Goal: Information Seeking & Learning: Learn about a topic

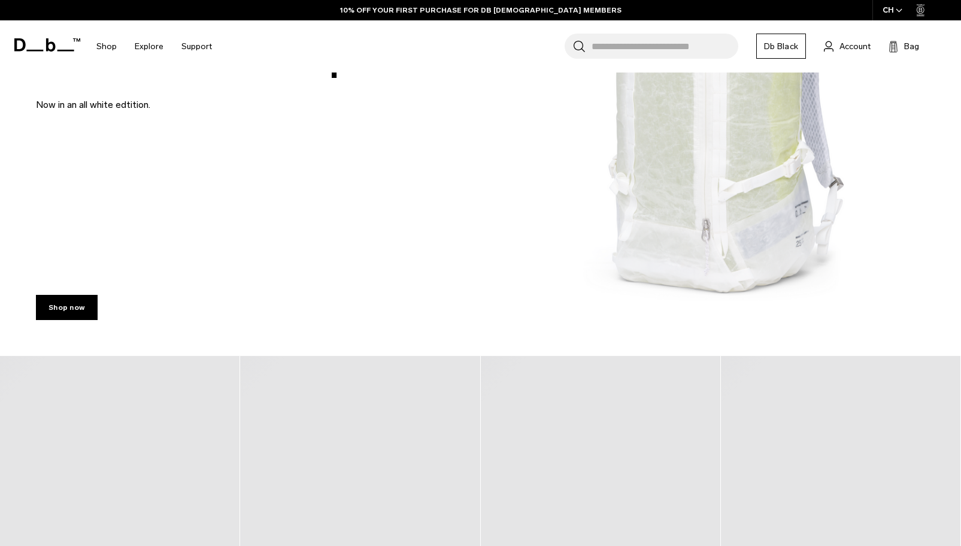
scroll to position [479, 0]
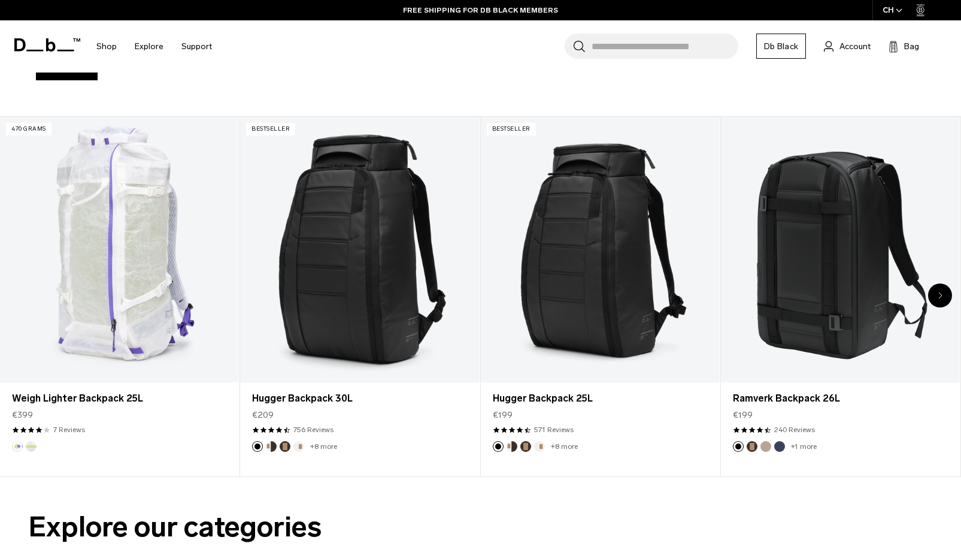
click at [939, 296] on icon "Next slide" at bounding box center [941, 295] width 4 height 7
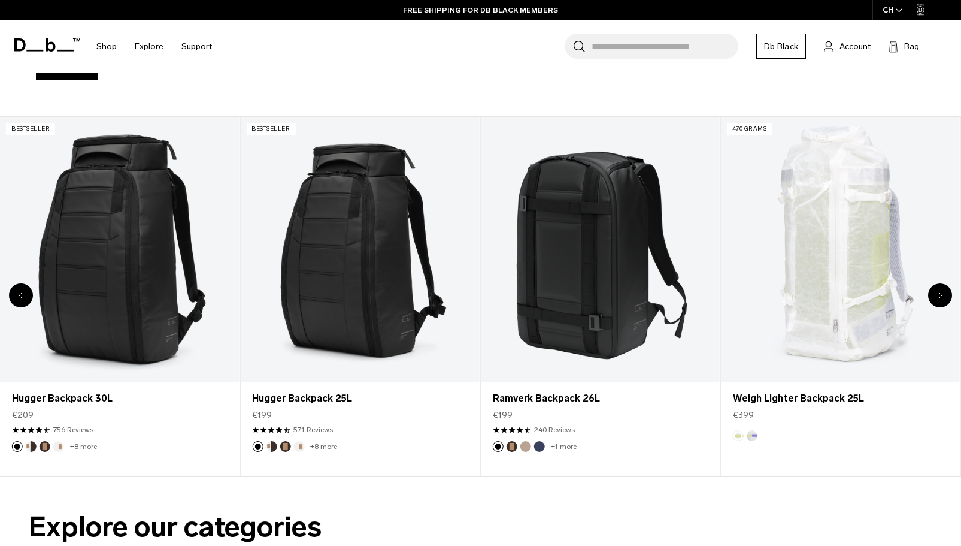
click at [939, 296] on icon "Next slide" at bounding box center [941, 295] width 4 height 7
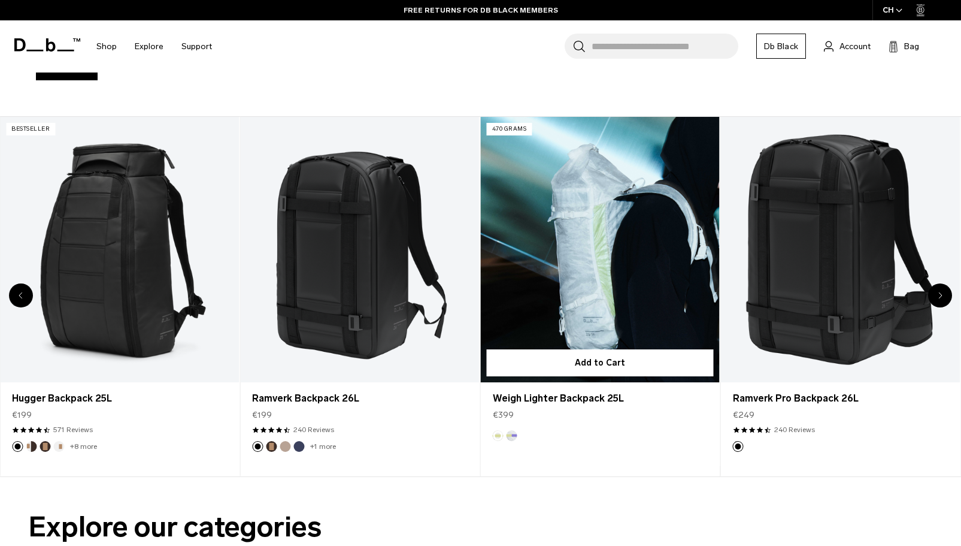
click at [585, 298] on link "Weigh Lighter Backpack 25L" at bounding box center [600, 250] width 239 height 266
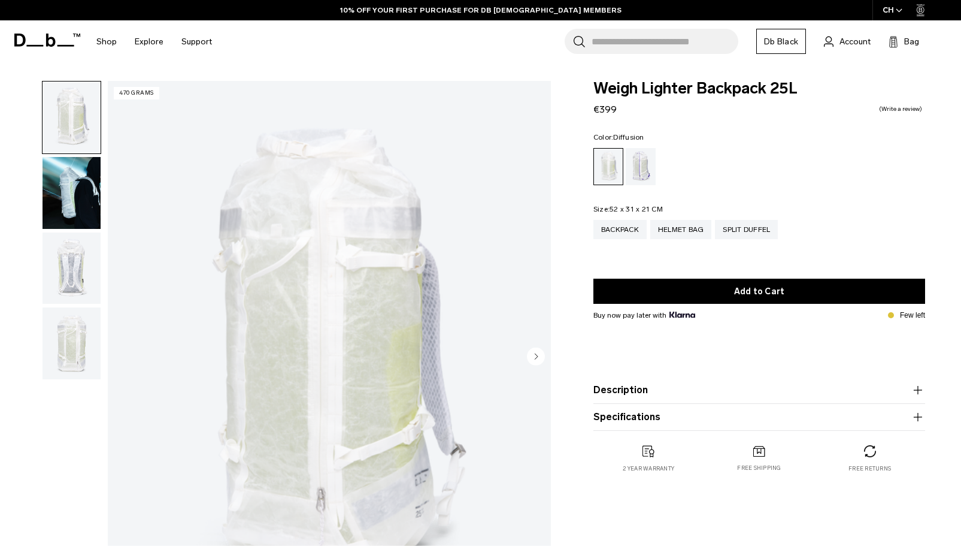
click at [72, 196] on img "button" at bounding box center [72, 193] width 58 height 72
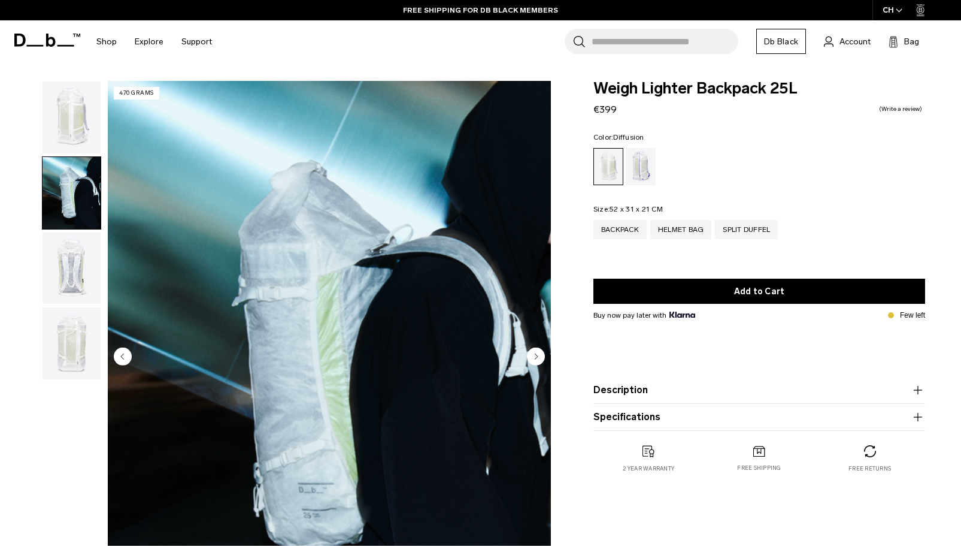
click at [70, 267] on img "button" at bounding box center [72, 268] width 58 height 72
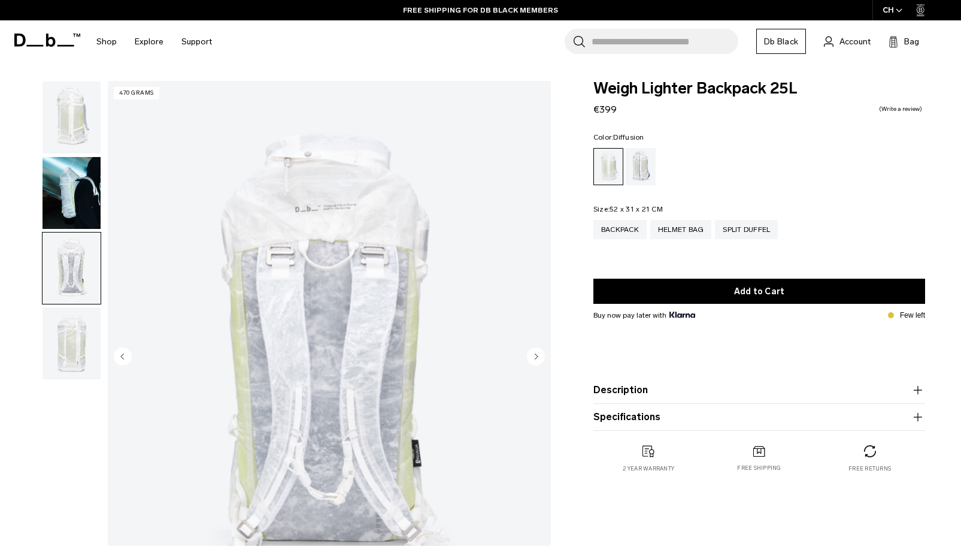
click at [68, 349] on img "button" at bounding box center [72, 343] width 58 height 72
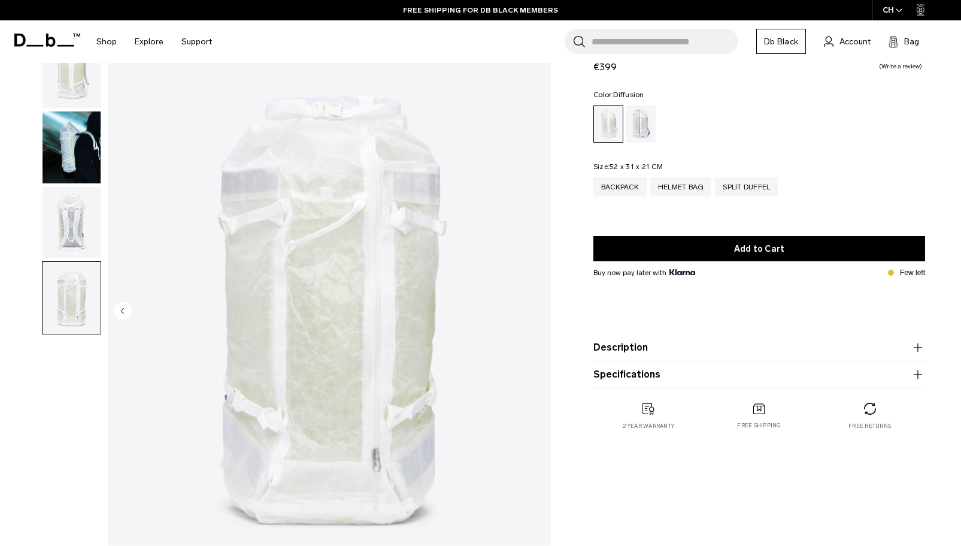
scroll to position [60, 0]
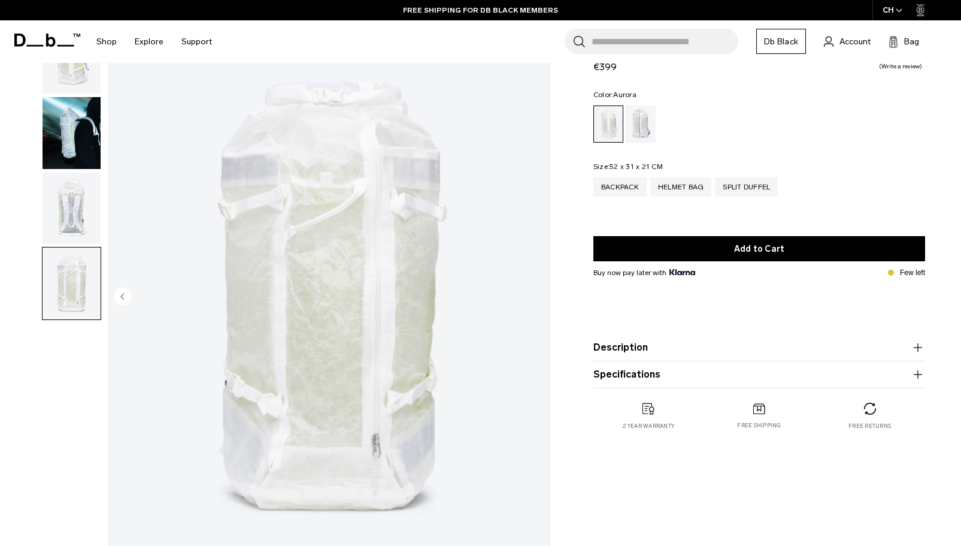
click at [647, 120] on div "Aurora" at bounding box center [641, 123] width 31 height 37
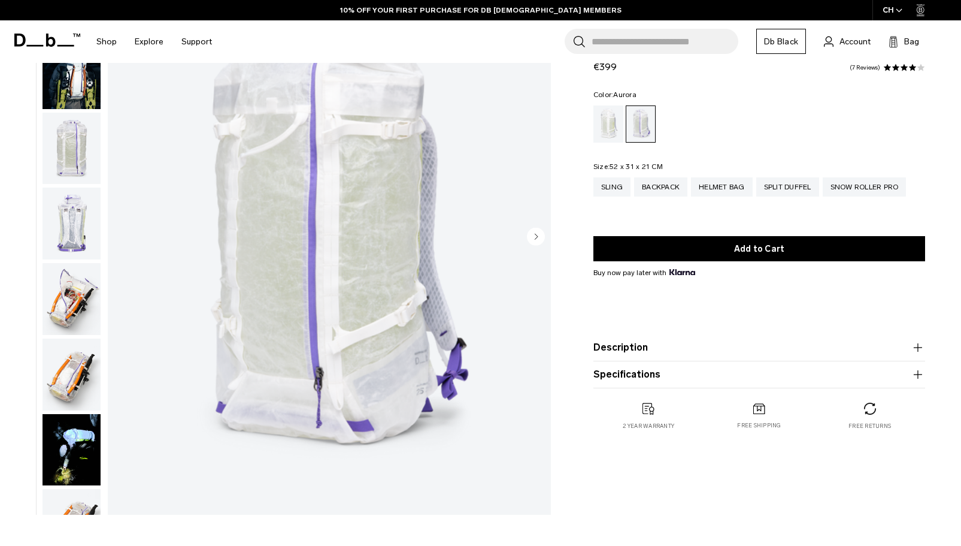
click at [70, 289] on img "button" at bounding box center [72, 299] width 58 height 72
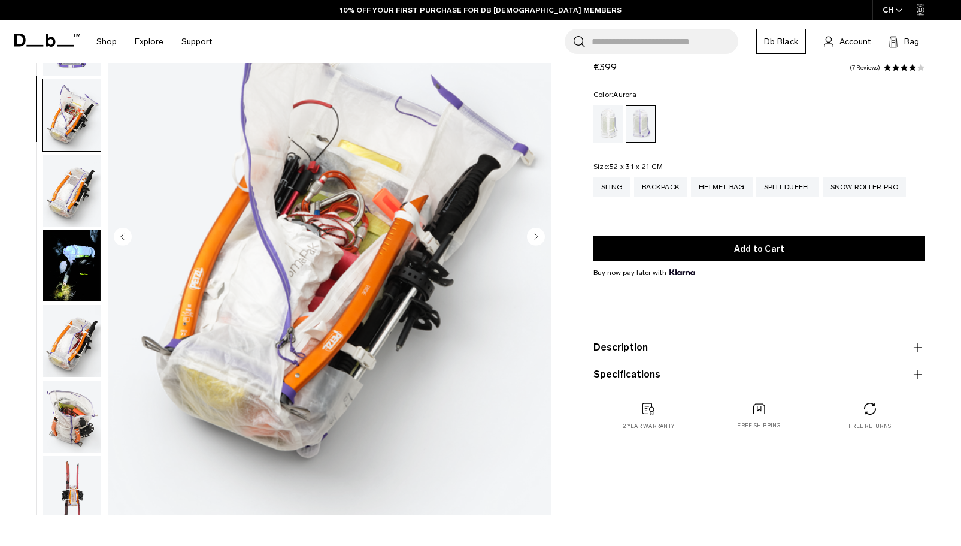
scroll to position [181, 0]
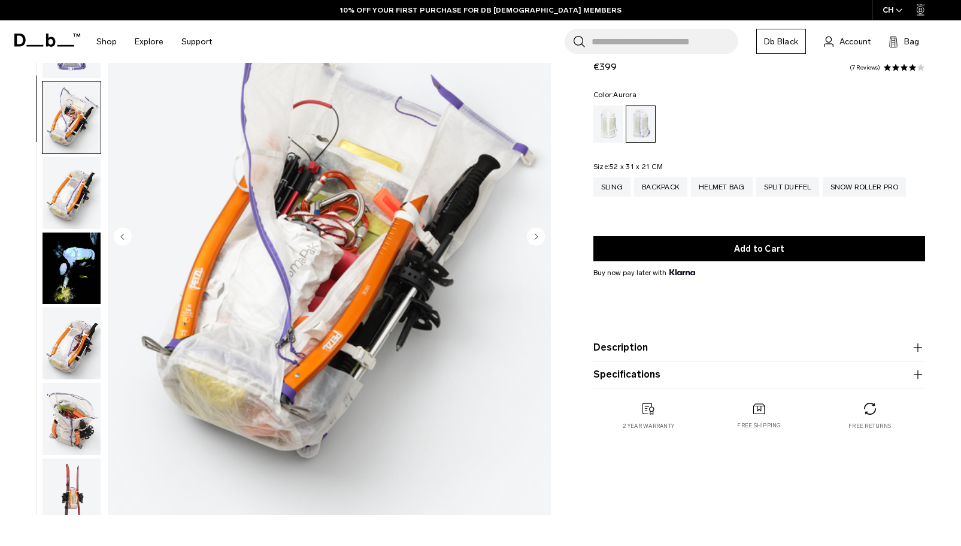
click at [63, 188] on img "button" at bounding box center [72, 193] width 58 height 72
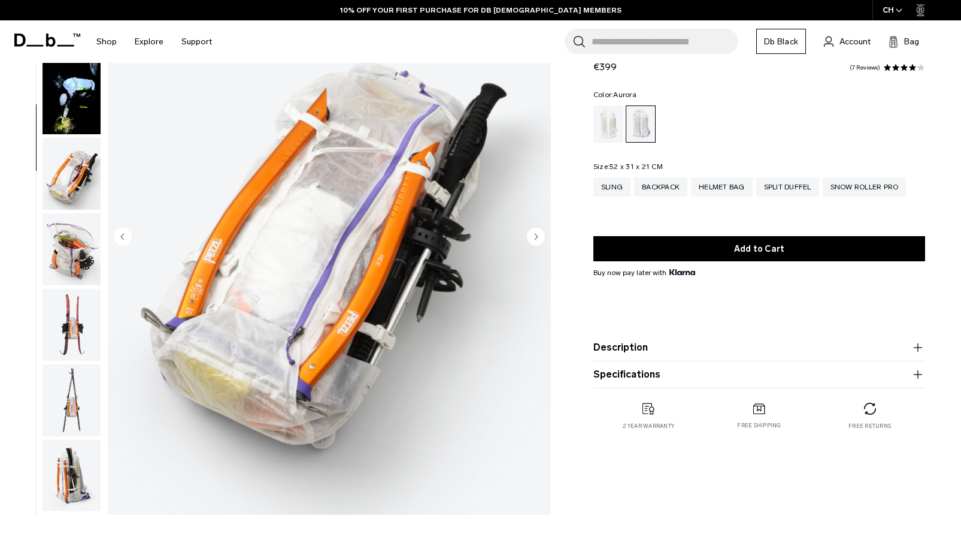
scroll to position [377, 0]
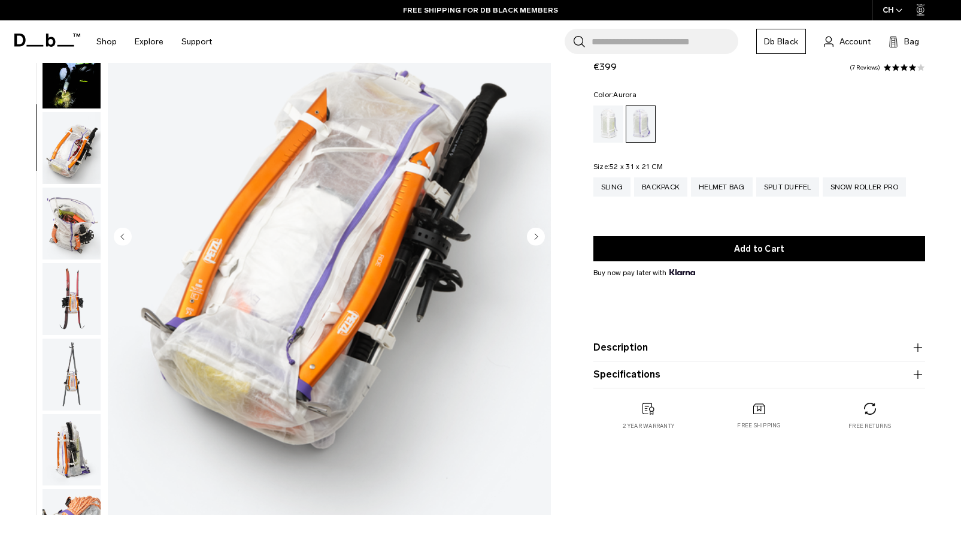
click at [74, 159] on img "button" at bounding box center [72, 148] width 58 height 72
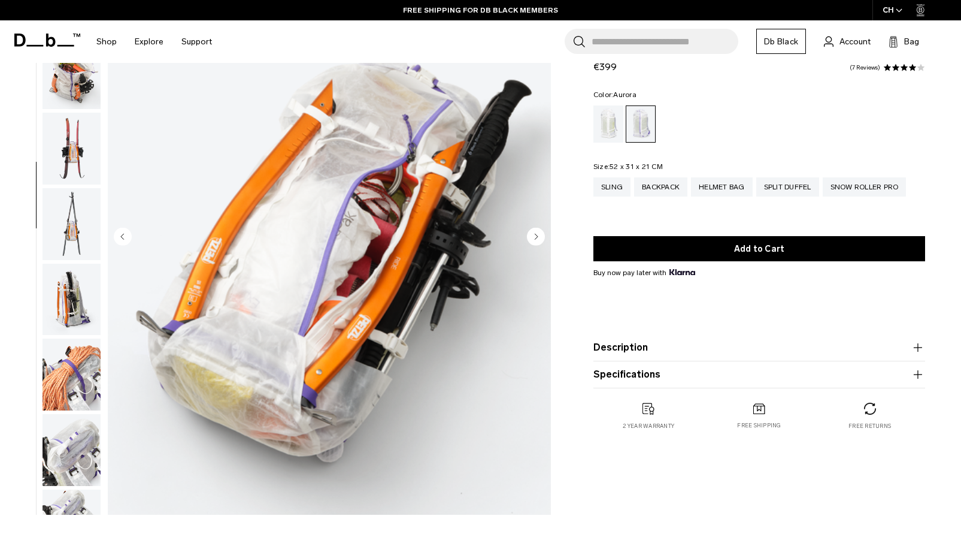
scroll to position [528, 0]
click at [77, 229] on img "button" at bounding box center [72, 223] width 58 height 72
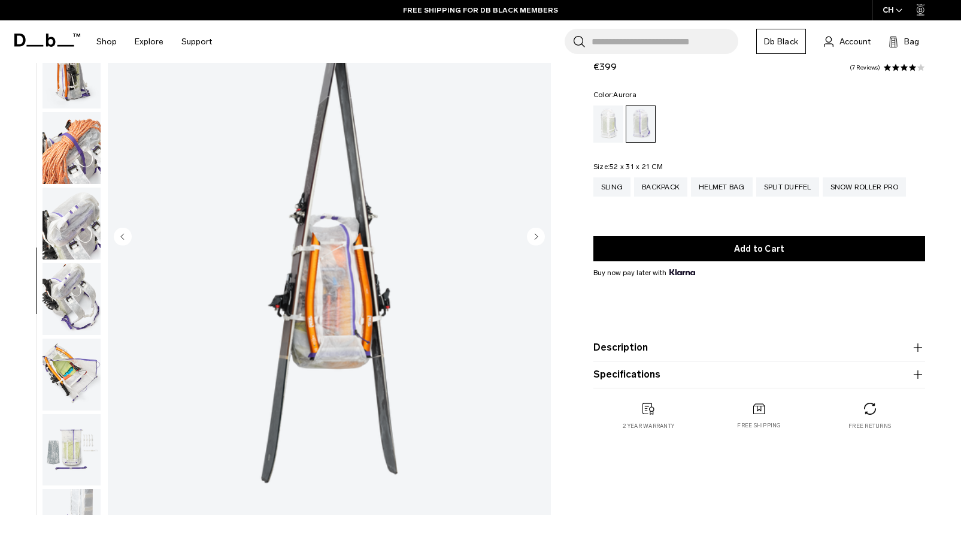
click at [69, 195] on img "button" at bounding box center [72, 223] width 58 height 72
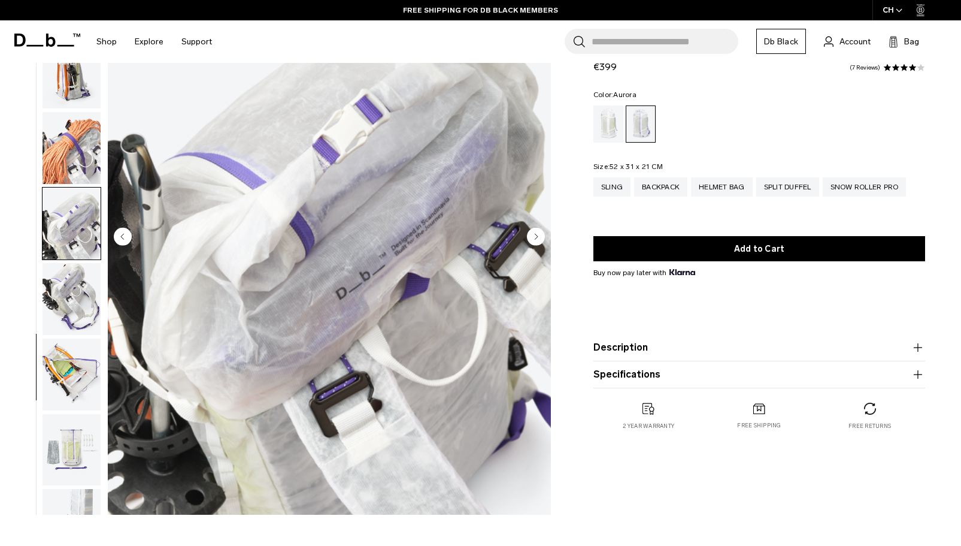
scroll to position [800, 0]
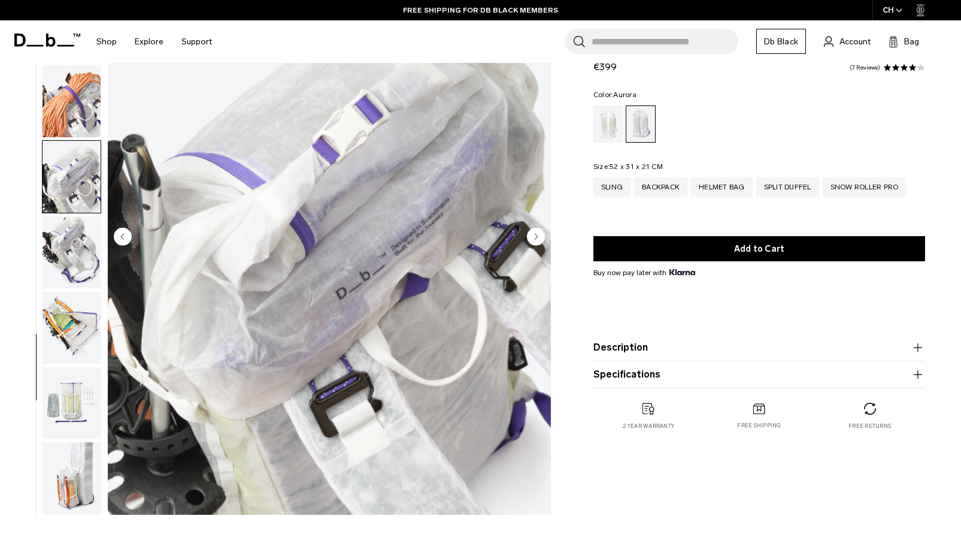
click at [69, 195] on img "button" at bounding box center [72, 177] width 58 height 72
click at [56, 231] on img "button" at bounding box center [72, 252] width 58 height 72
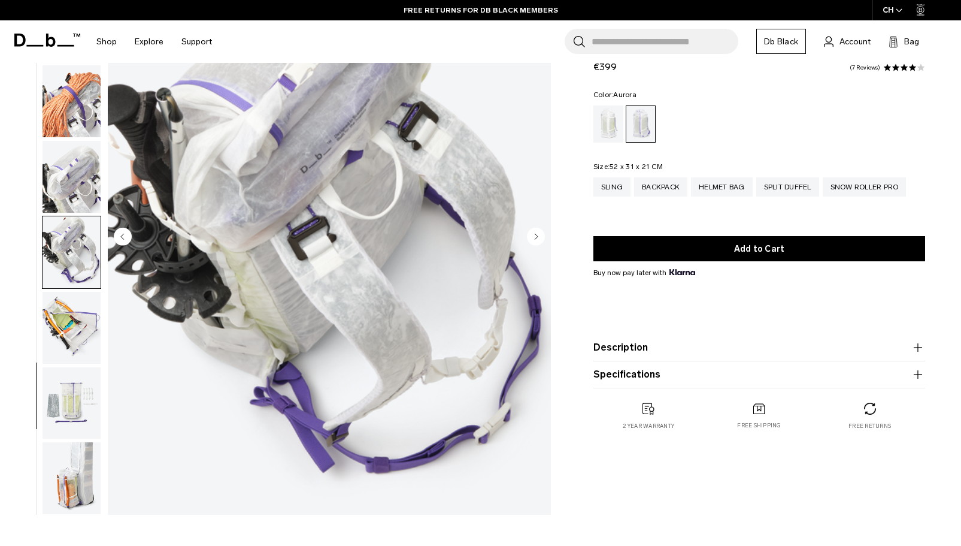
click at [71, 318] on img "button" at bounding box center [72, 328] width 58 height 72
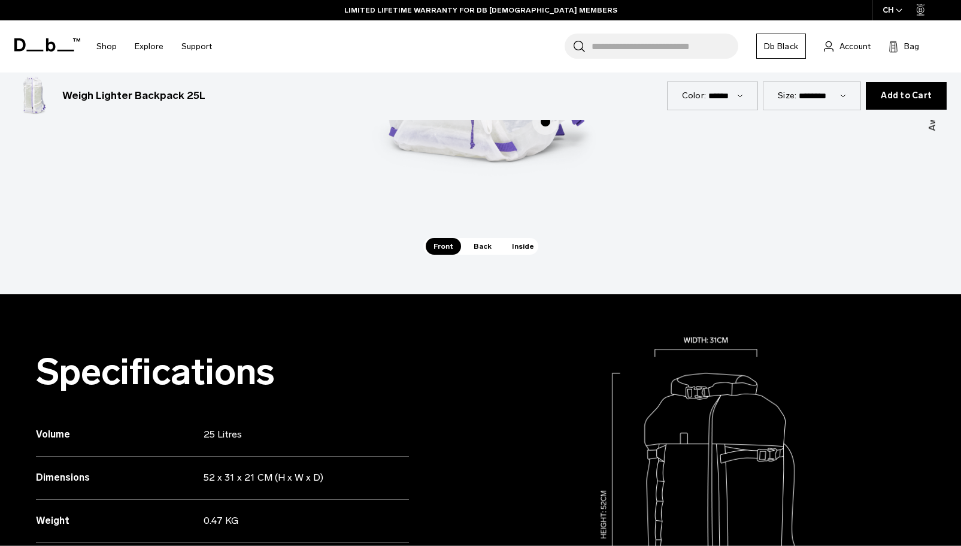
scroll to position [958, 0]
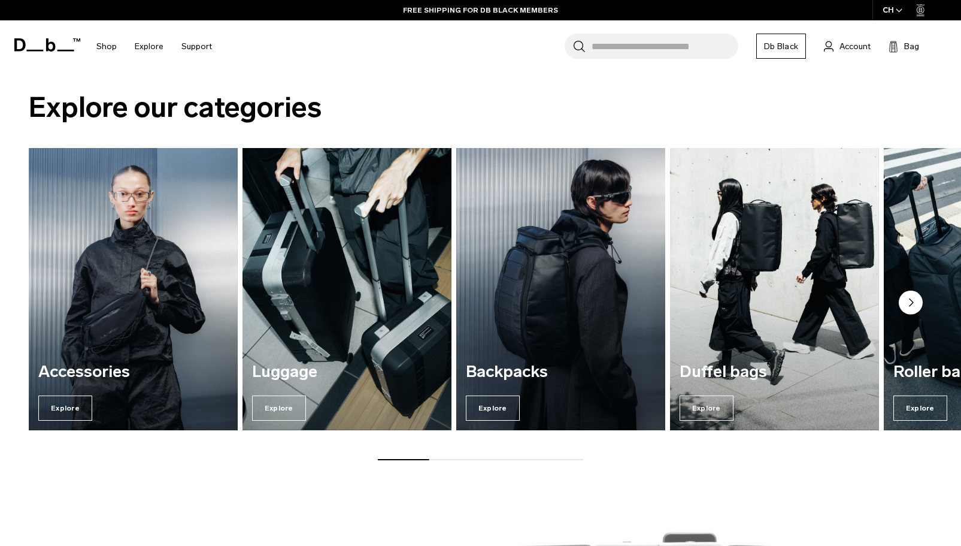
scroll to position [1018, 0]
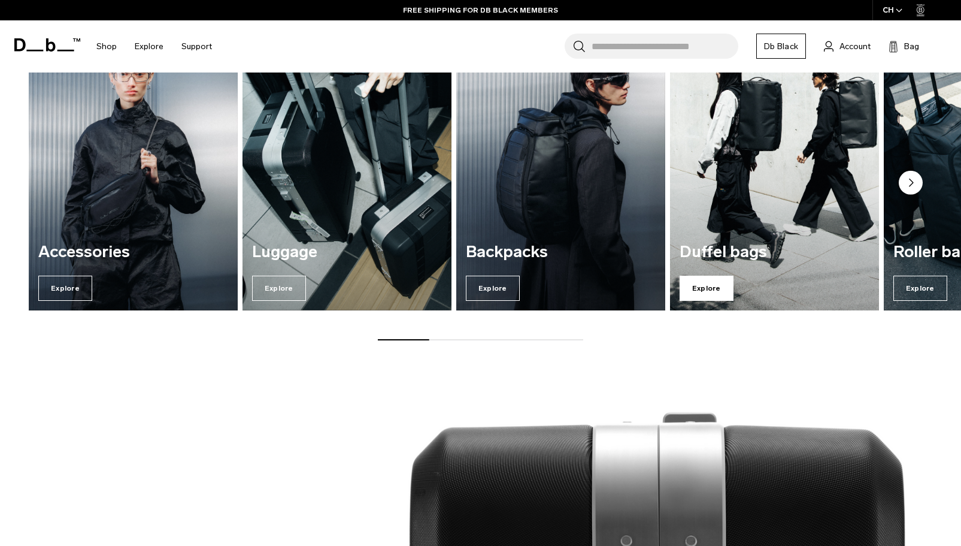
click at [706, 278] on span "Explore" at bounding box center [707, 288] width 54 height 25
click at [722, 283] on span "Explore" at bounding box center [707, 288] width 54 height 25
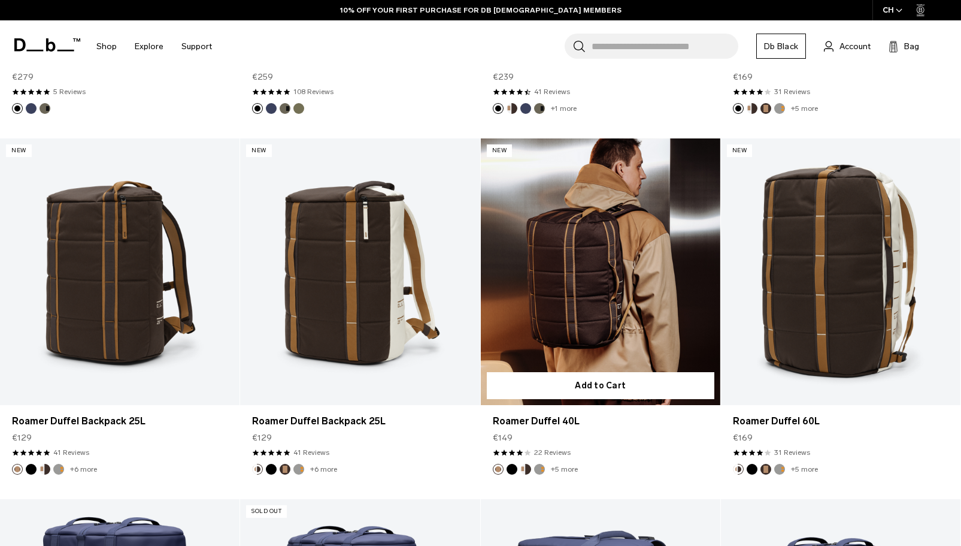
click at [561, 258] on link "Roamer Duffel 40L" at bounding box center [601, 271] width 240 height 267
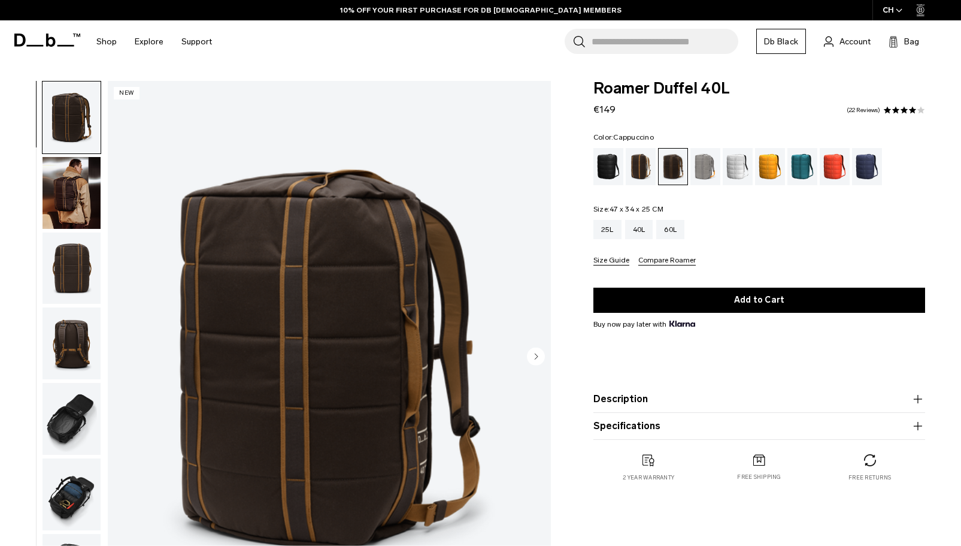
click at [644, 166] on div "Cappuccino" at bounding box center [641, 166] width 31 height 37
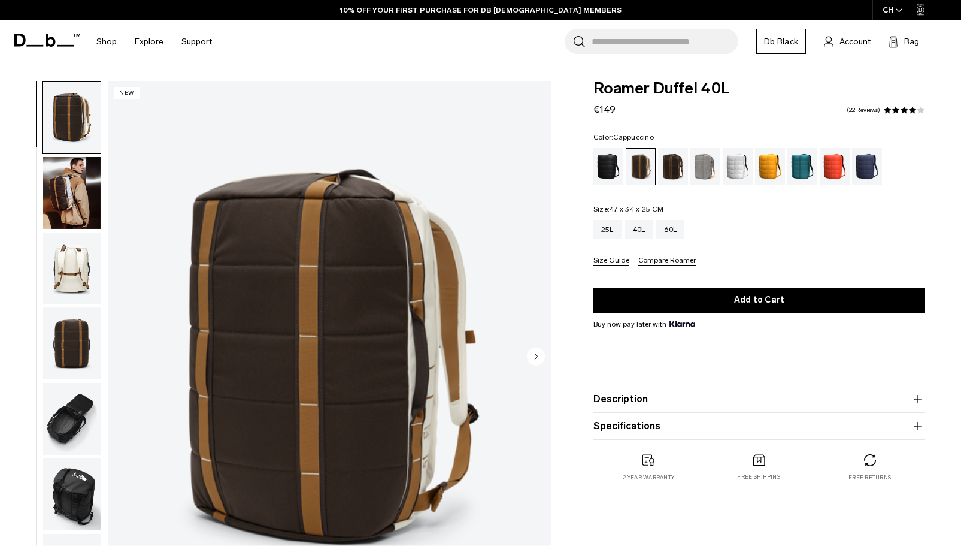
click at [60, 183] on img "button" at bounding box center [72, 193] width 58 height 72
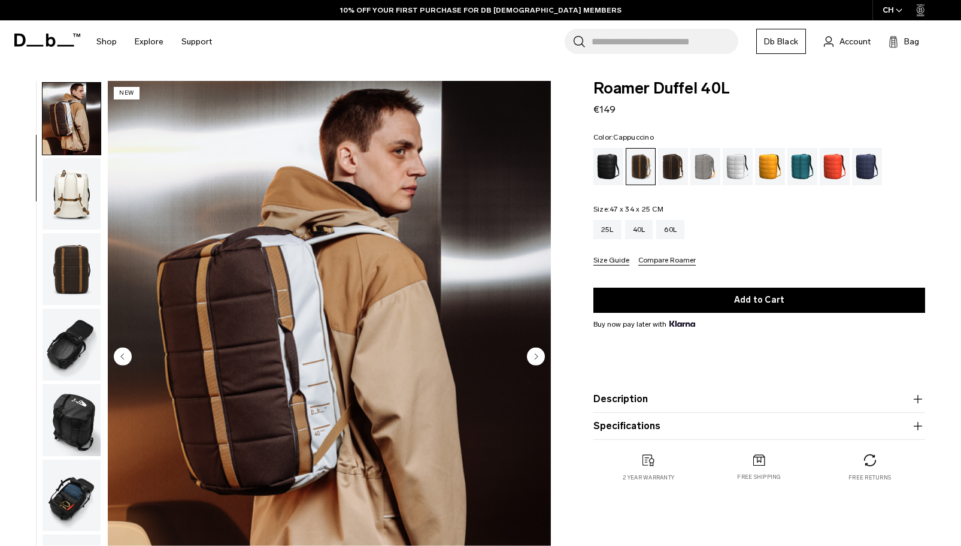
scroll to position [75, 0]
click at [80, 191] on img "button" at bounding box center [72, 193] width 58 height 72
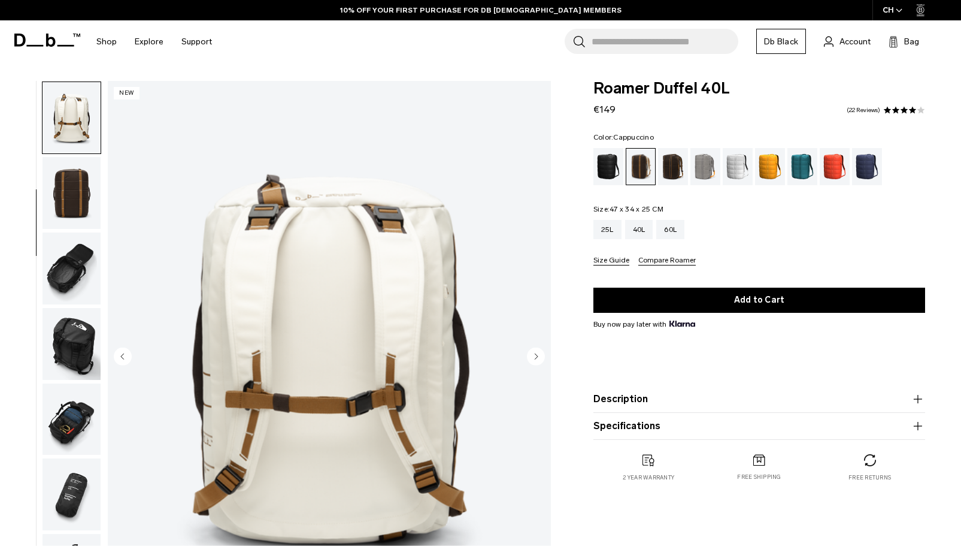
scroll to position [151, 0]
click at [77, 204] on img "button" at bounding box center [72, 192] width 58 height 72
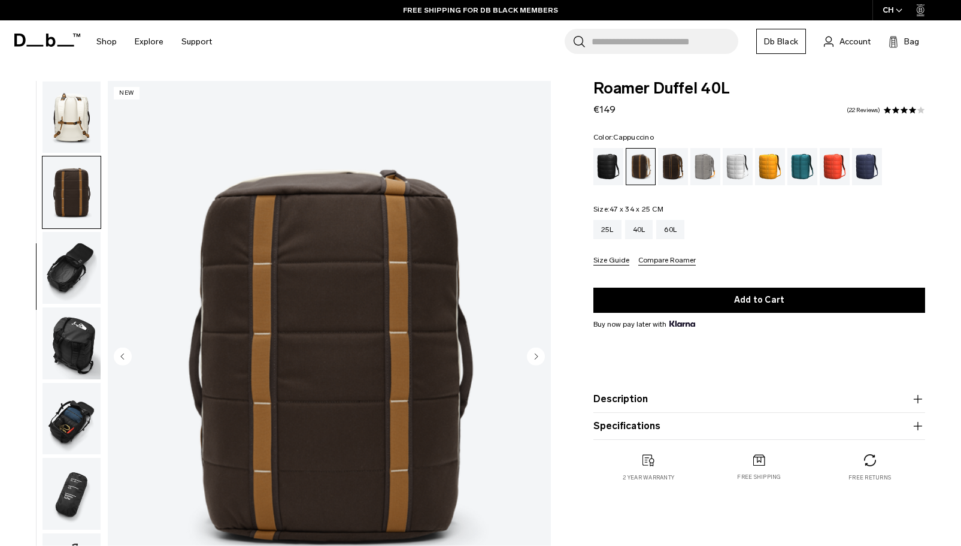
scroll to position [198, 0]
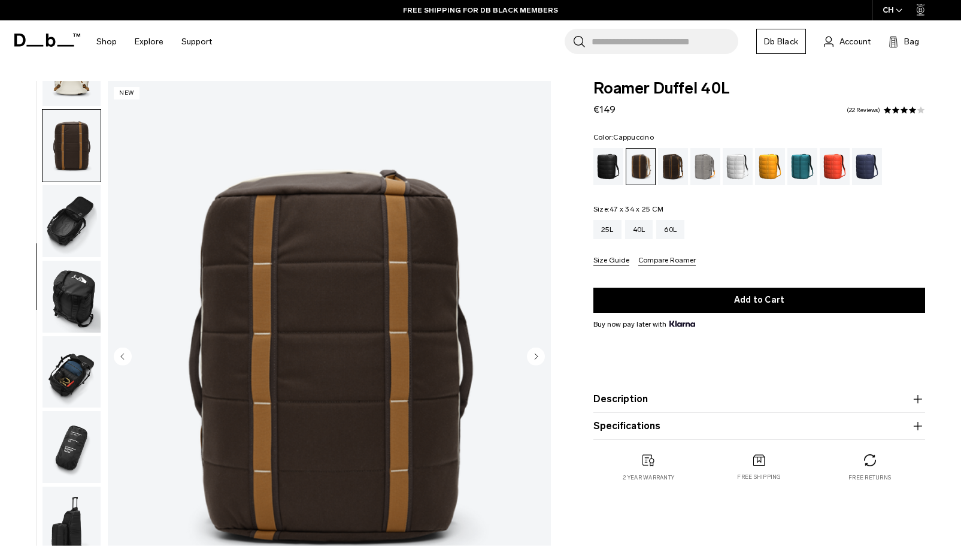
click at [72, 222] on img "button" at bounding box center [72, 221] width 58 height 72
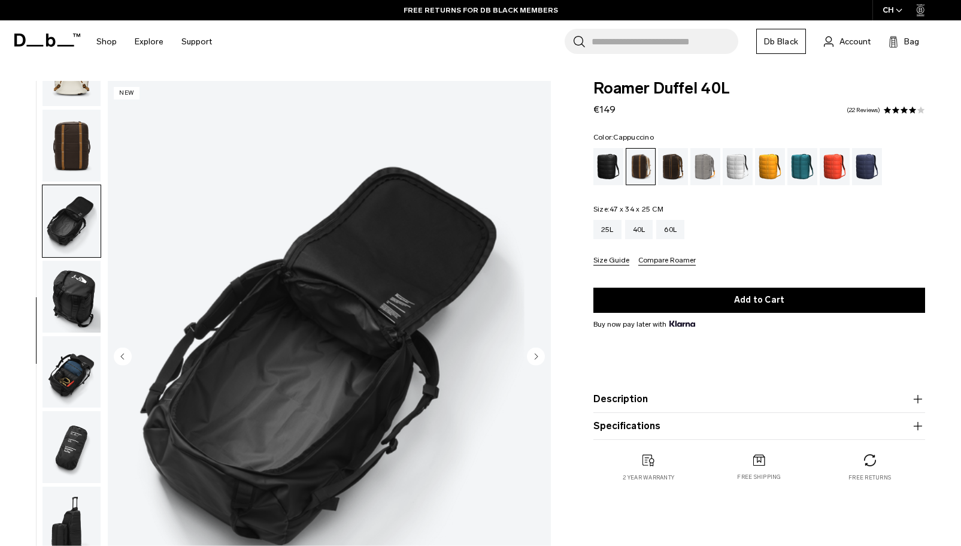
click at [81, 280] on img "button" at bounding box center [72, 297] width 58 height 72
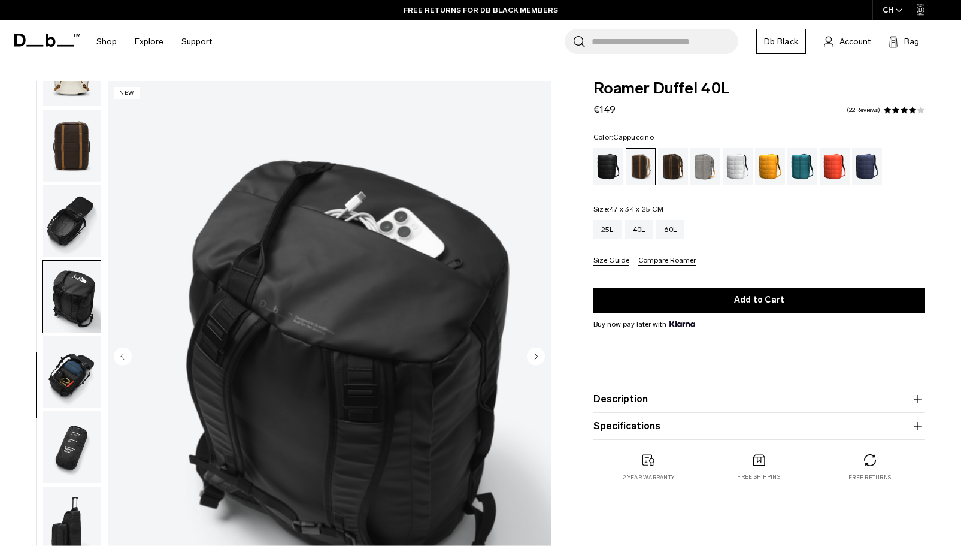
scroll to position [60, 0]
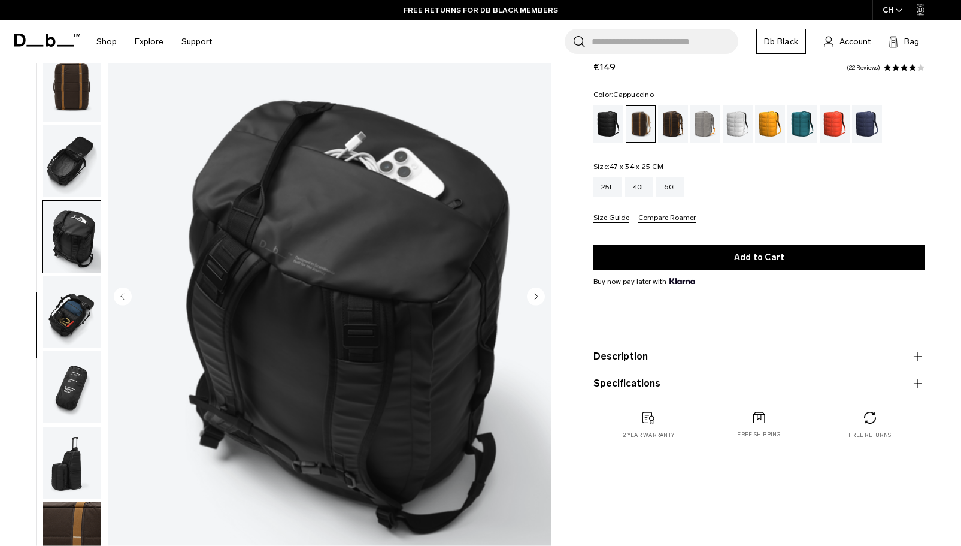
click at [71, 306] on img "button" at bounding box center [72, 312] width 58 height 72
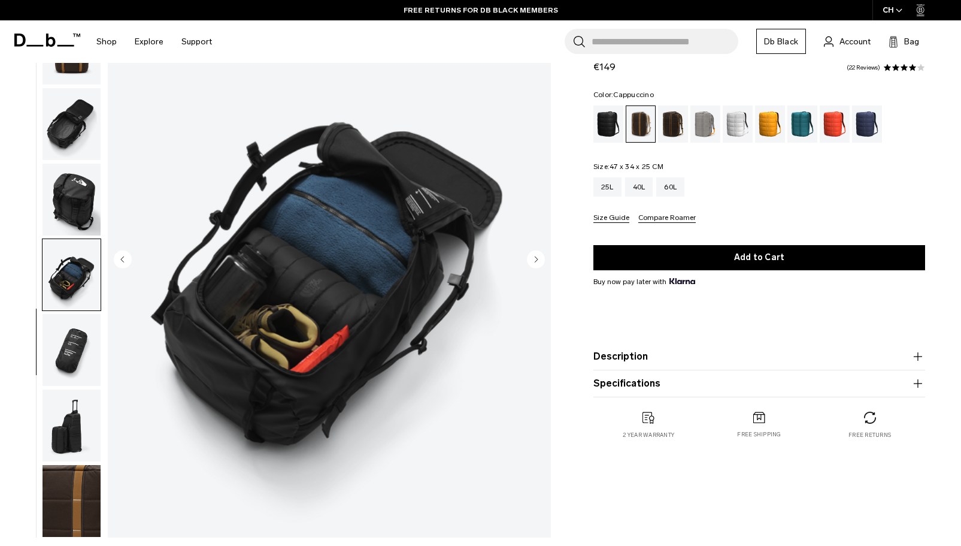
scroll to position [120, 0]
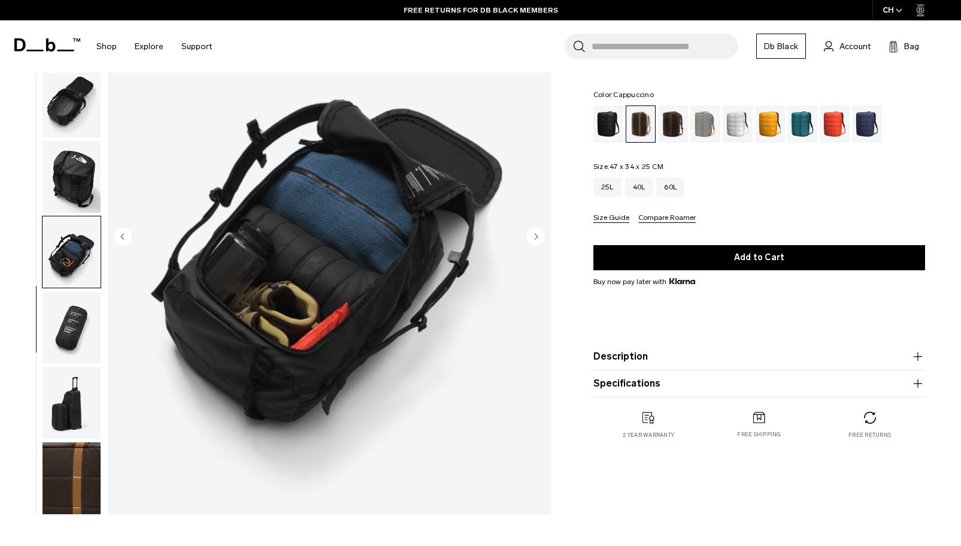
click at [63, 315] on img "button" at bounding box center [72, 327] width 58 height 72
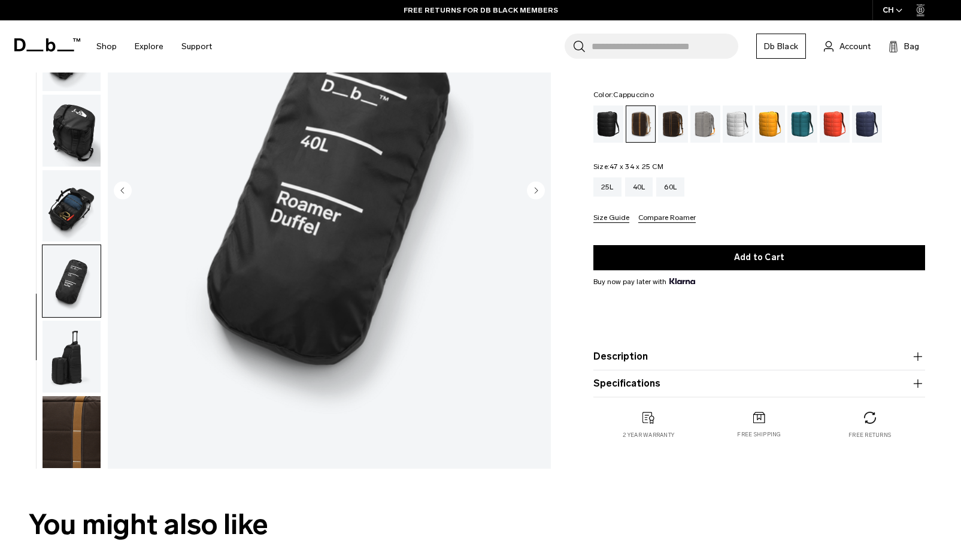
scroll to position [180, 0]
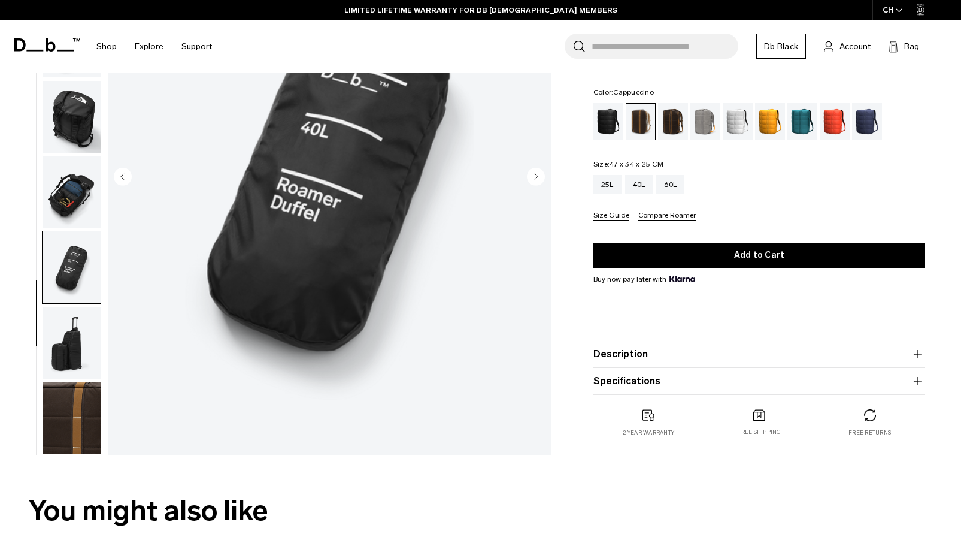
click at [78, 326] on img "button" at bounding box center [72, 343] width 58 height 72
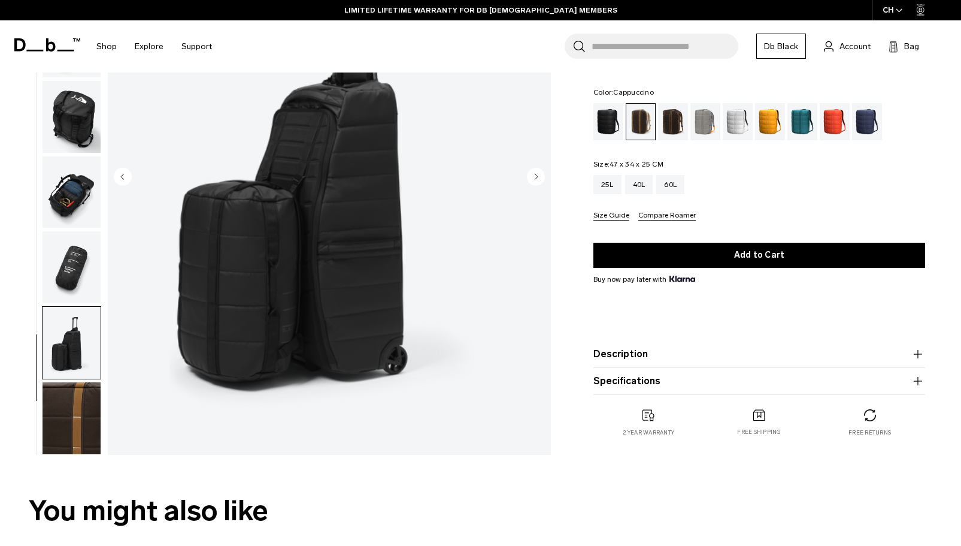
click at [81, 396] on img "button" at bounding box center [72, 418] width 58 height 72
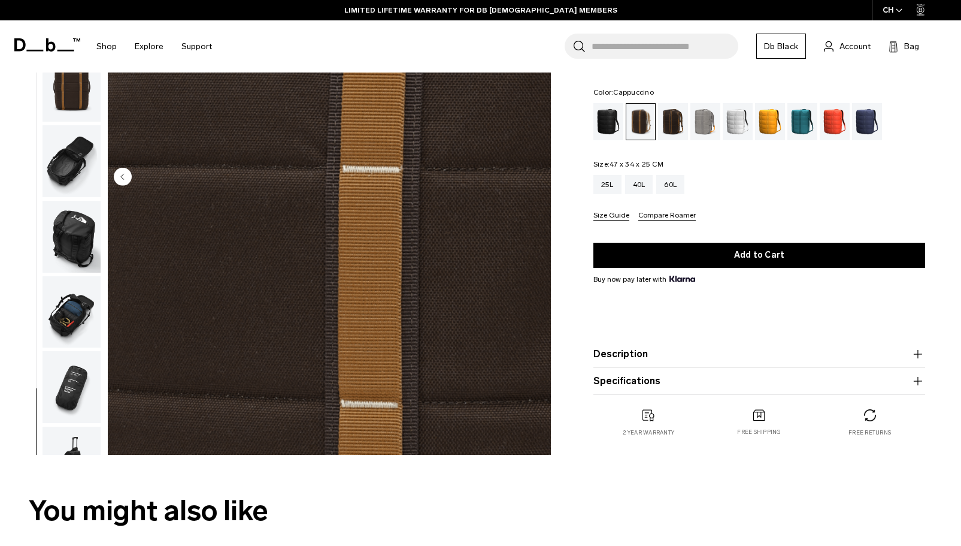
click at [72, 362] on img "button" at bounding box center [72, 387] width 58 height 72
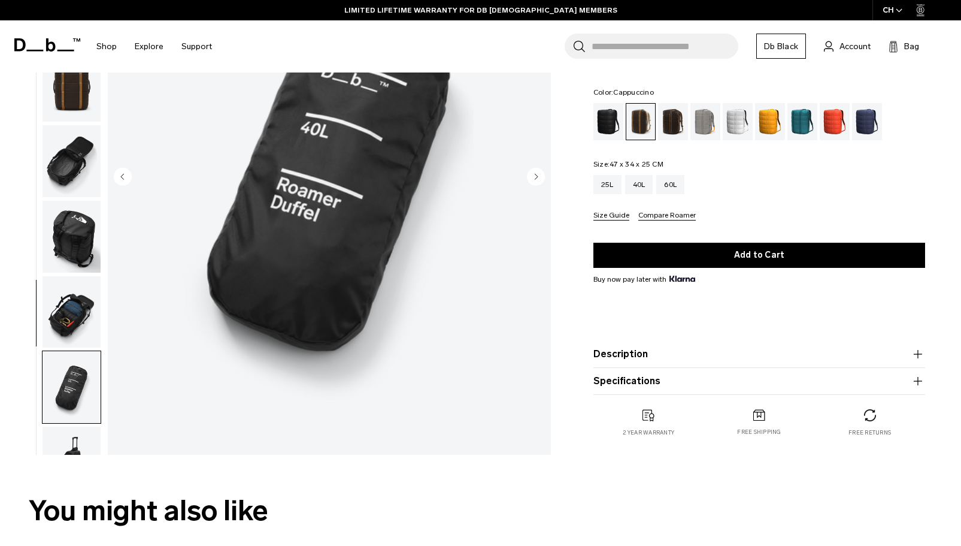
click at [80, 99] on img "button" at bounding box center [72, 86] width 58 height 72
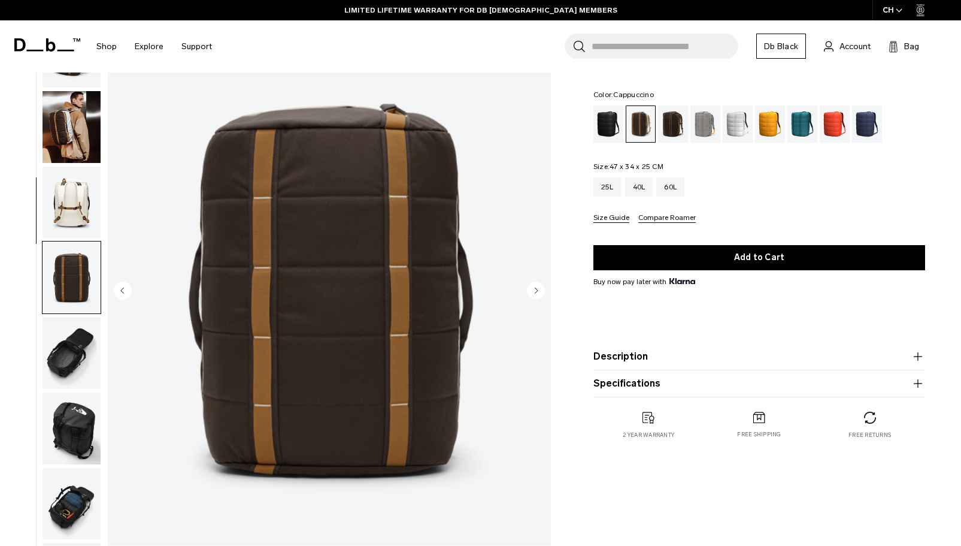
scroll to position [0, 0]
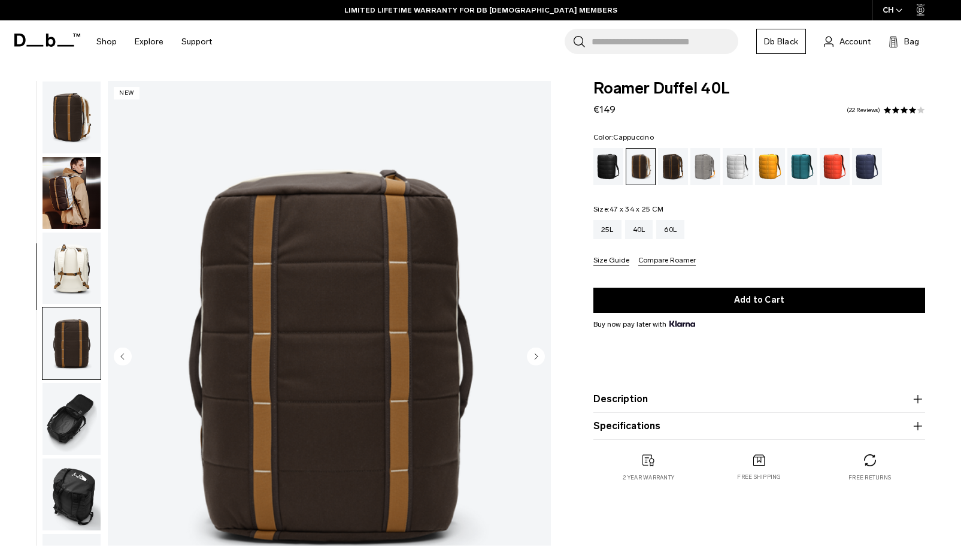
click at [74, 112] on img "button" at bounding box center [72, 117] width 58 height 72
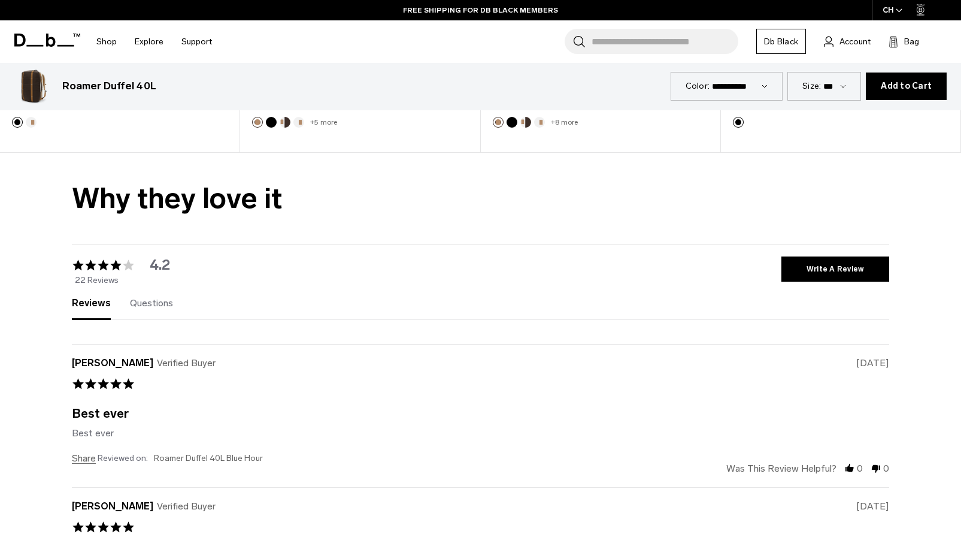
scroll to position [2456, 0]
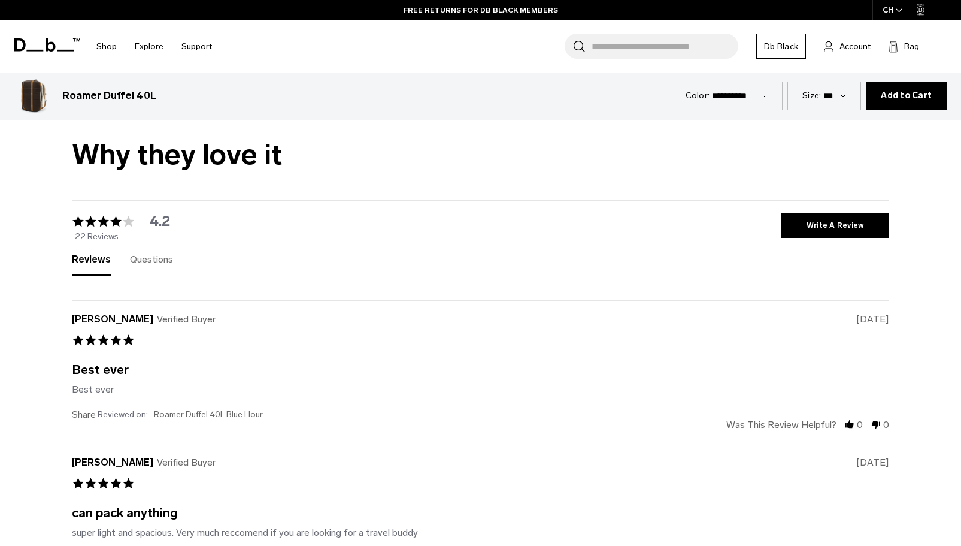
click at [164, 262] on span "Questions" at bounding box center [151, 258] width 43 height 11
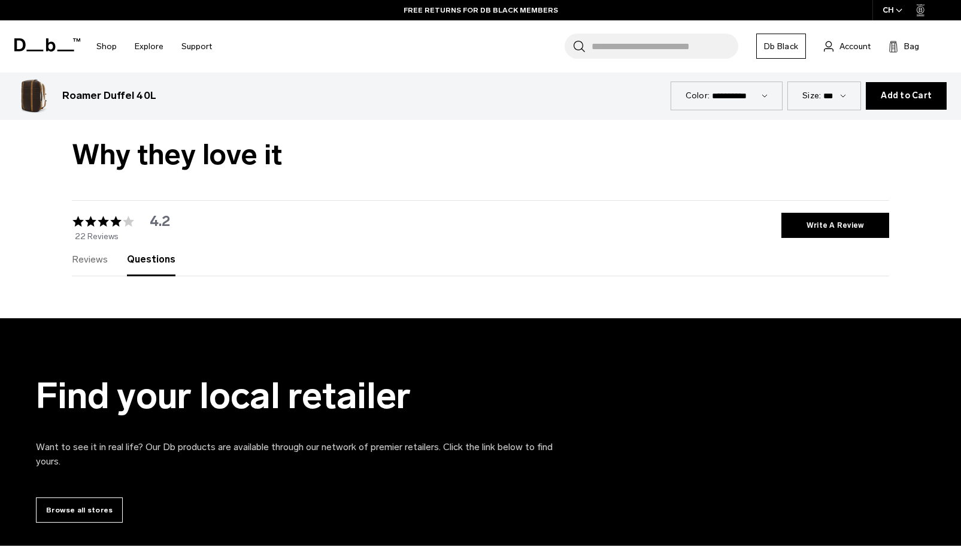
click at [102, 262] on span "Reviews" at bounding box center [90, 258] width 36 height 11
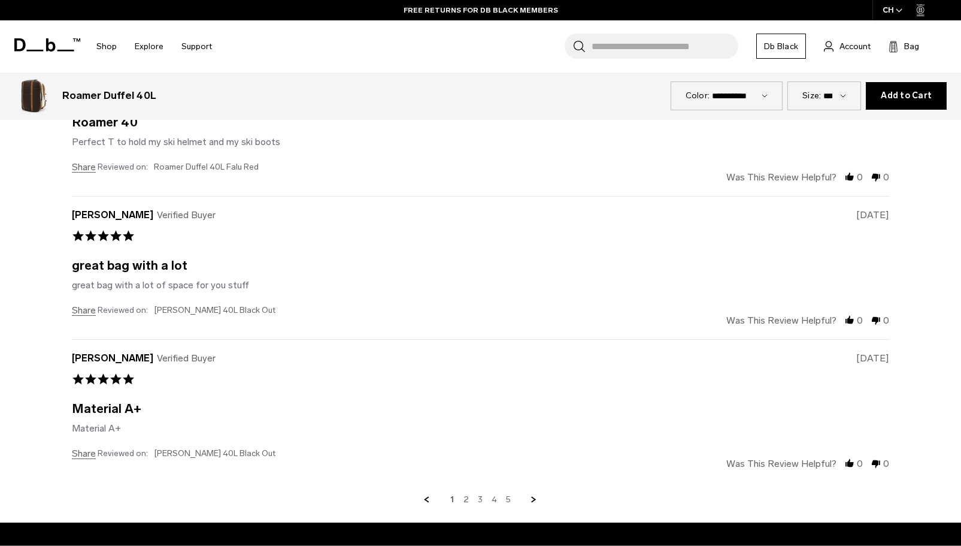
scroll to position [3115, 0]
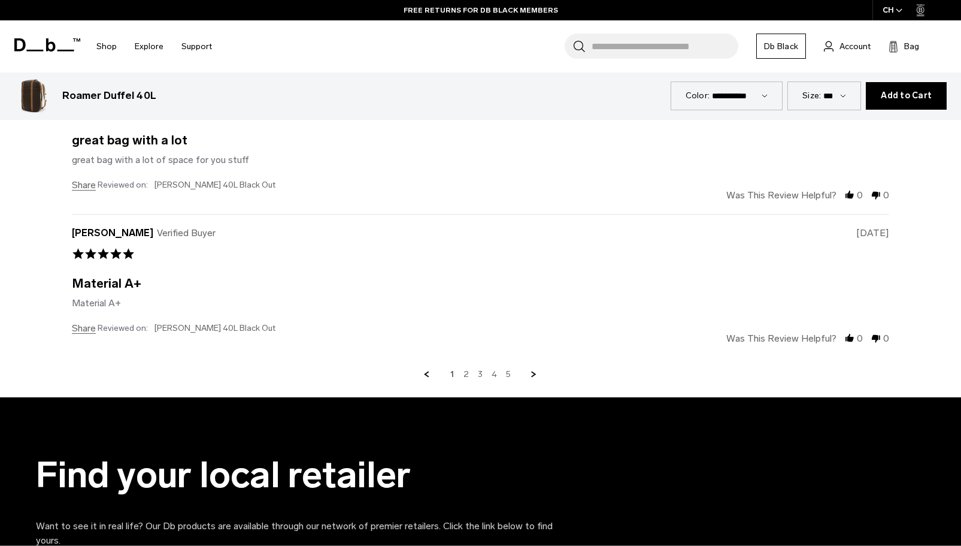
click at [471, 371] on div "1 2 3 4 5" at bounding box center [481, 374] width 818 height 11
click at [510, 375] on div "1 2 3 4 5" at bounding box center [481, 374] width 818 height 11
click at [508, 376] on link "5" at bounding box center [508, 374] width 5 height 11
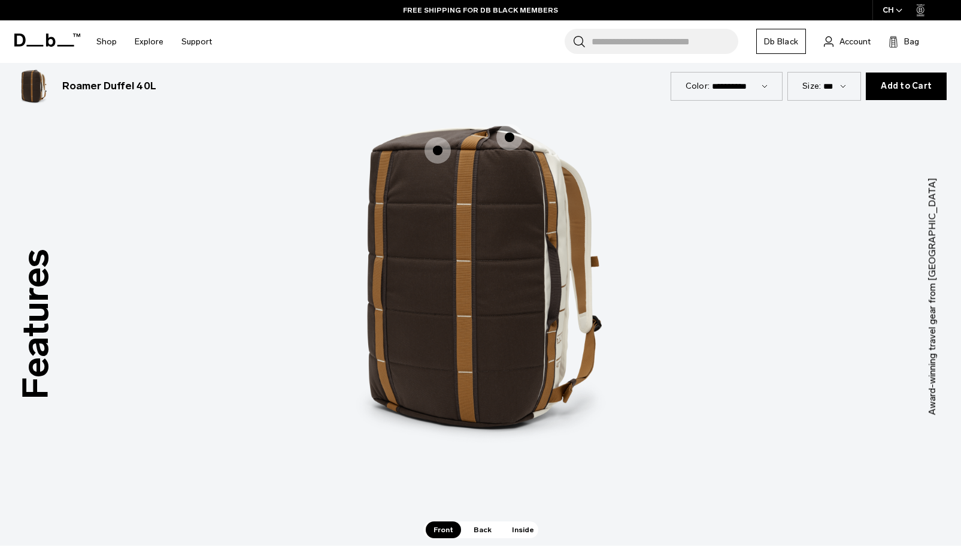
scroll to position [1632, 0]
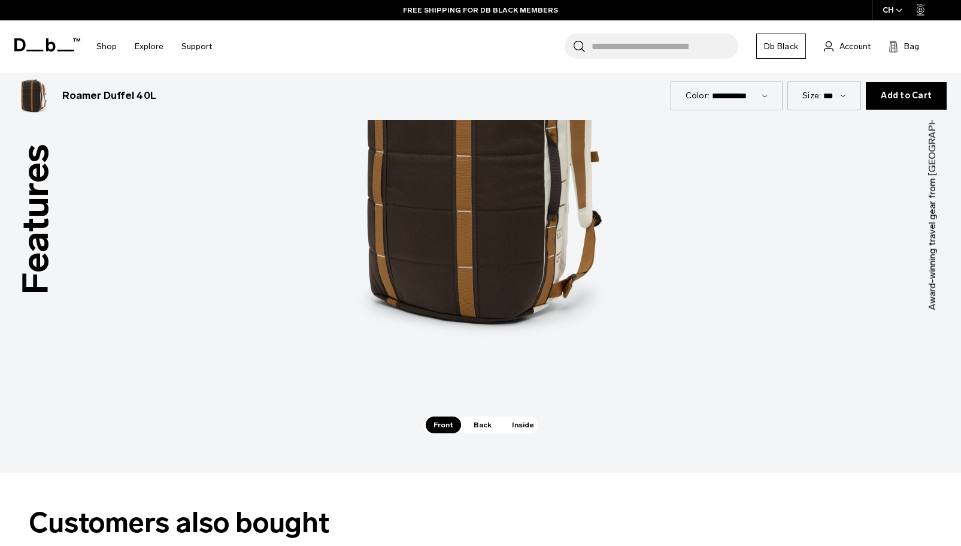
click at [480, 422] on span "Back" at bounding box center [483, 424] width 34 height 17
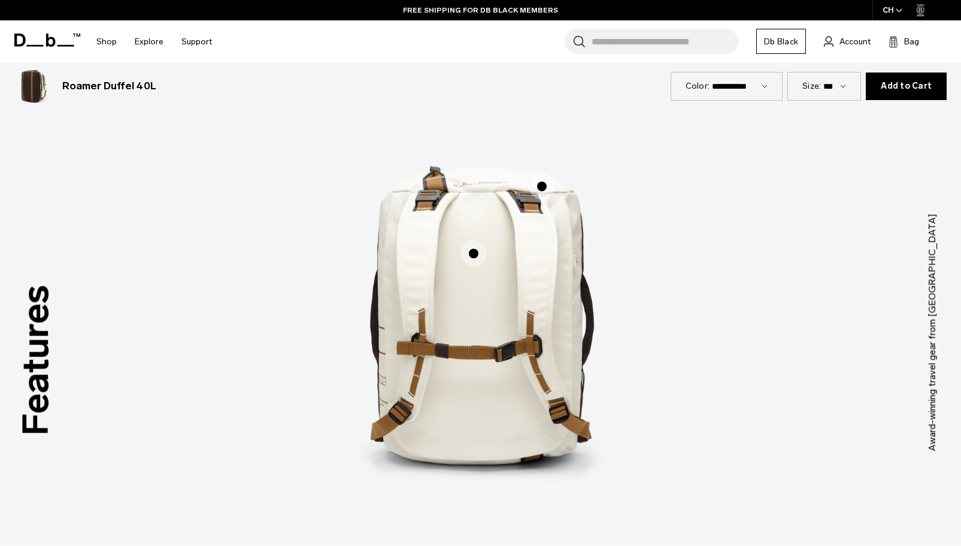
scroll to position [1512, 0]
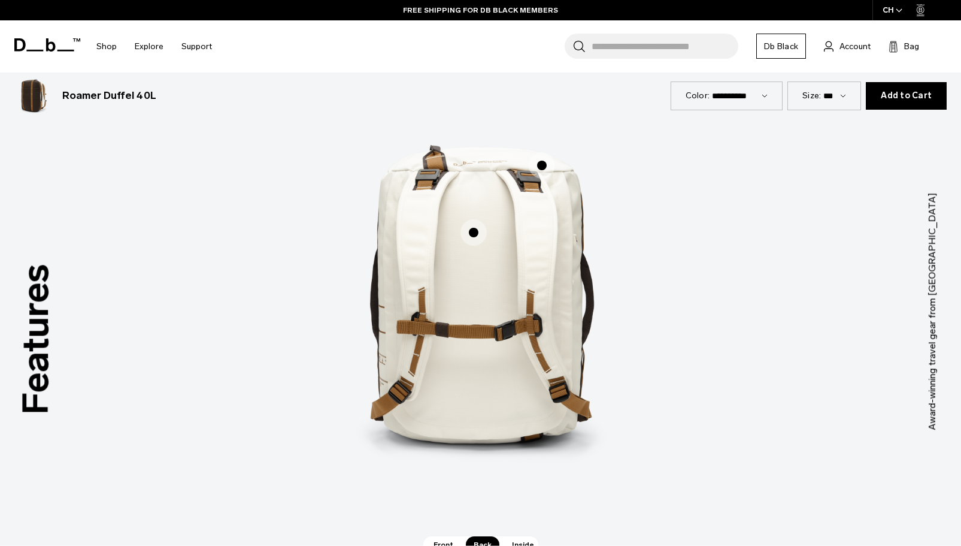
click at [478, 224] on span "2 / 3" at bounding box center [474, 232] width 26 height 26
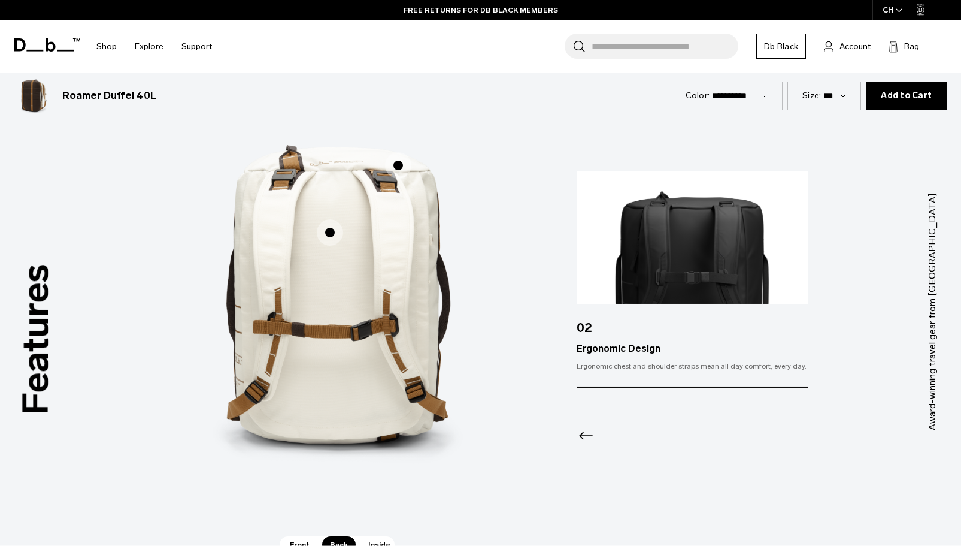
click at [584, 434] on icon "Previous slide" at bounding box center [586, 435] width 19 height 19
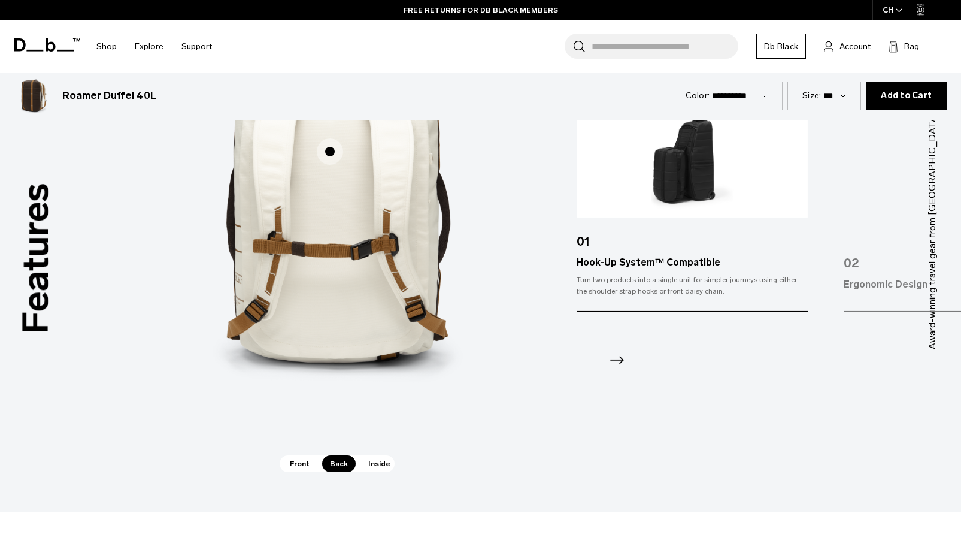
scroll to position [1632, 0]
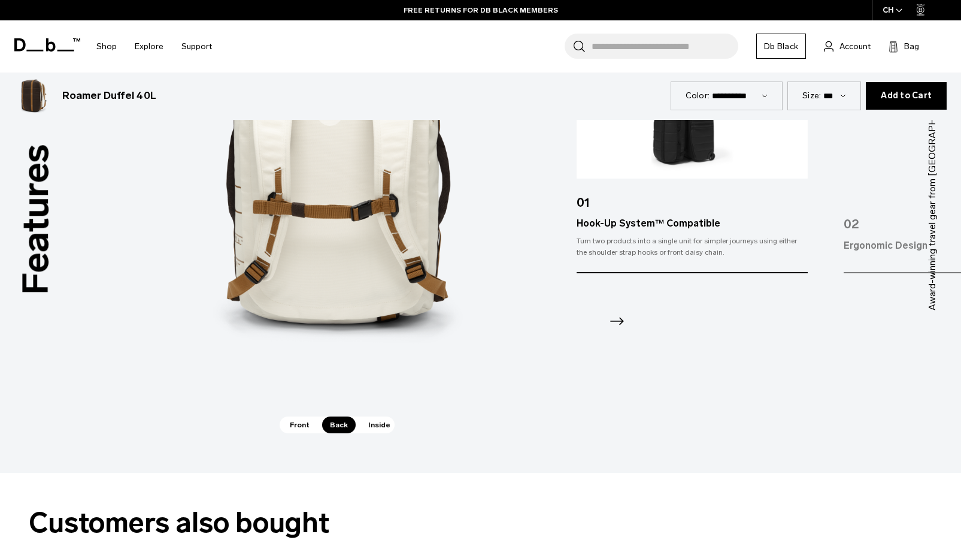
click at [385, 424] on span "Inside" at bounding box center [380, 424] width 38 height 17
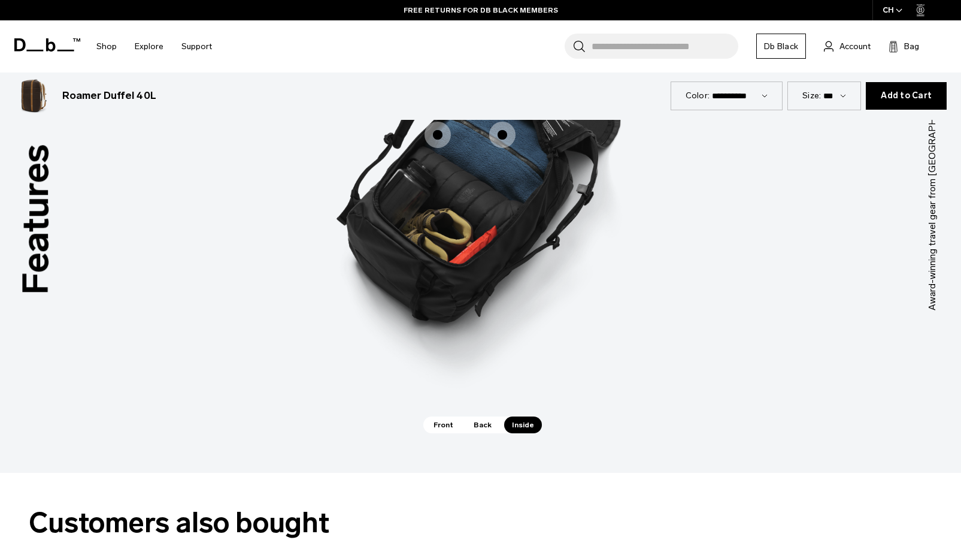
scroll to position [1452, 0]
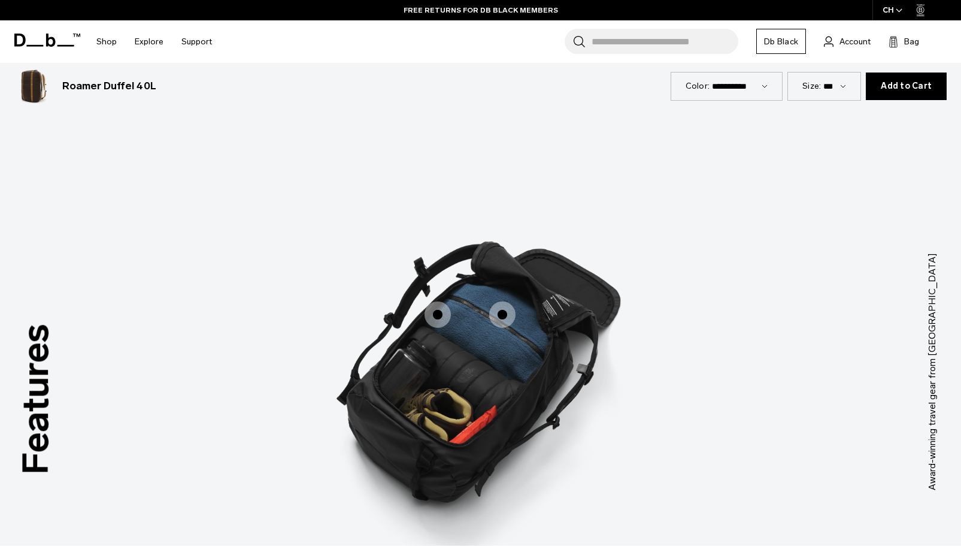
click at [434, 311] on span "3 / 3" at bounding box center [438, 314] width 26 height 26
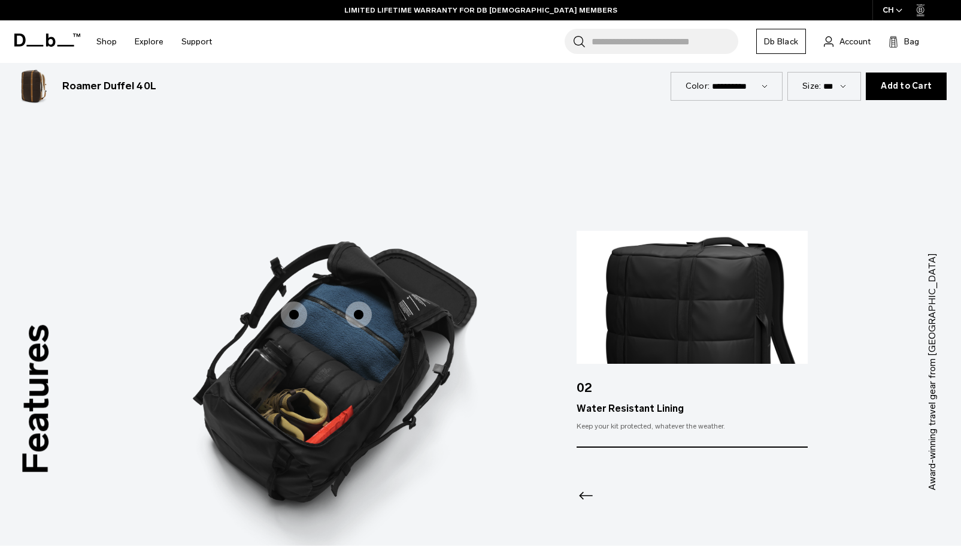
click at [588, 492] on icon "Previous slide" at bounding box center [586, 495] width 19 height 19
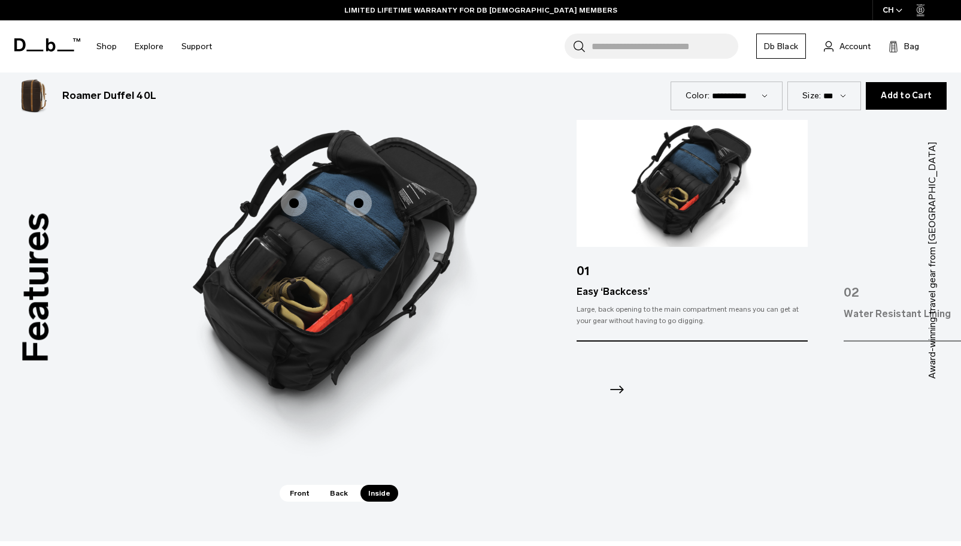
scroll to position [1632, 0]
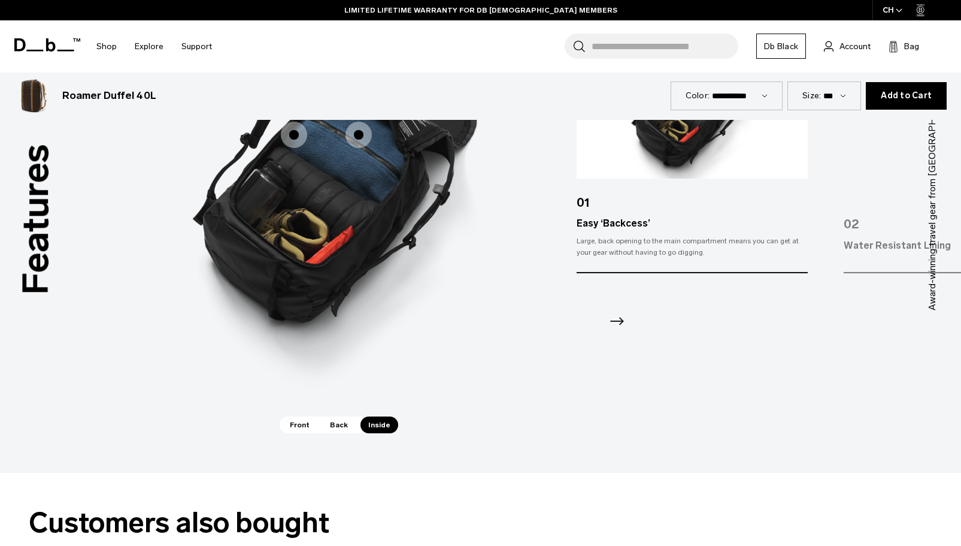
click at [292, 424] on span "Front" at bounding box center [299, 424] width 35 height 17
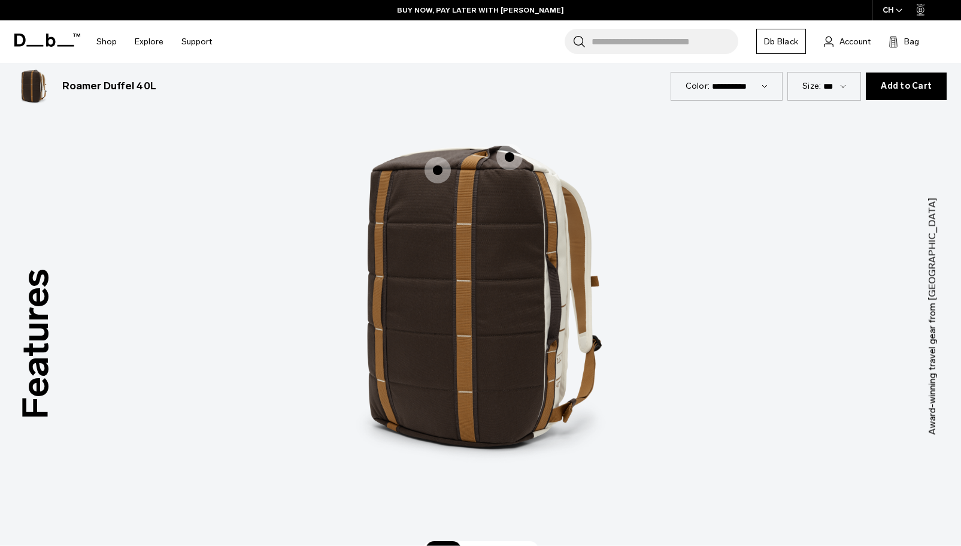
scroll to position [1512, 0]
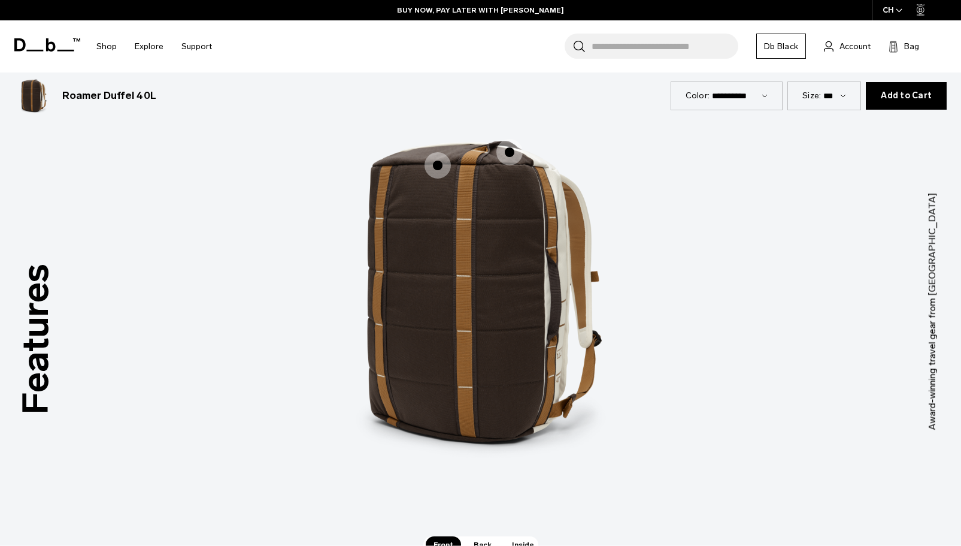
click at [440, 156] on span "1 / 3" at bounding box center [438, 165] width 26 height 26
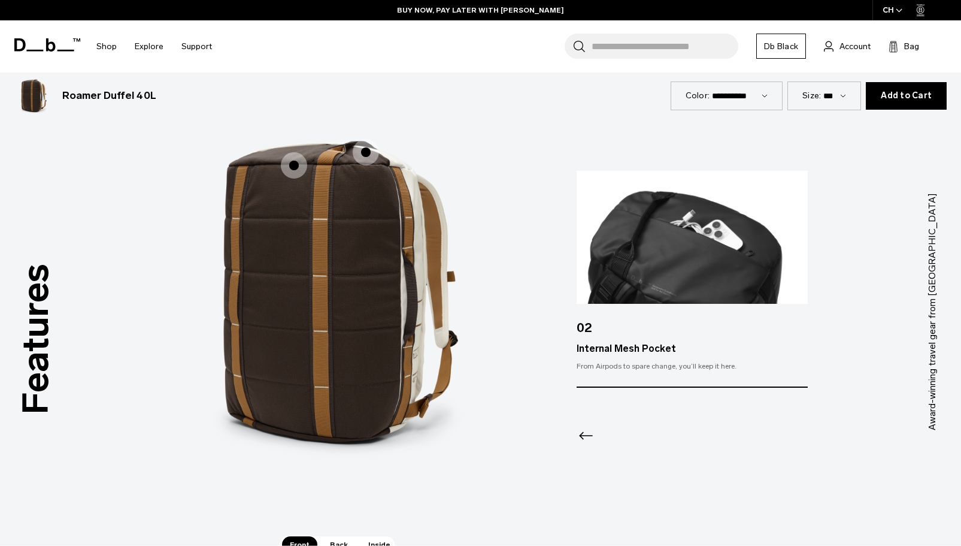
click at [589, 433] on icon "Previous slide" at bounding box center [586, 435] width 19 height 19
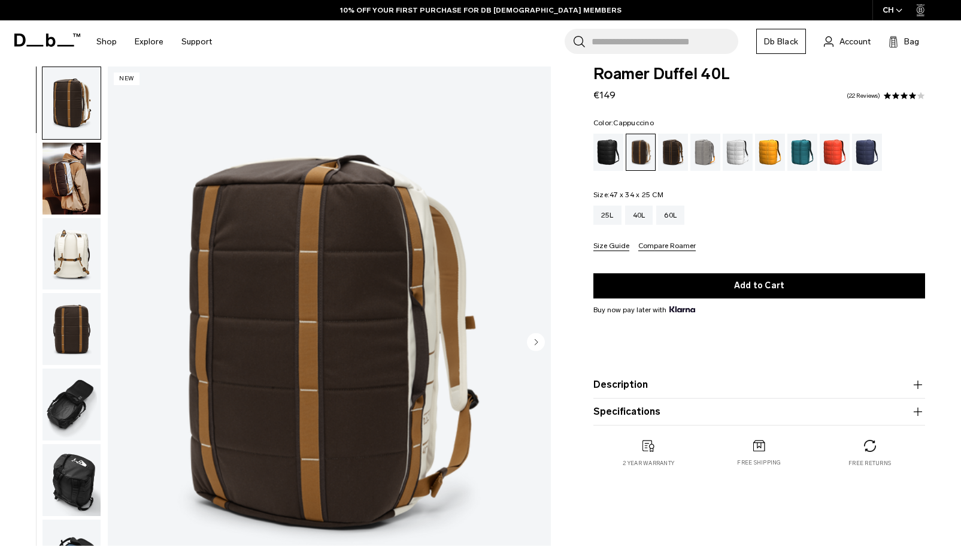
scroll to position [0, 0]
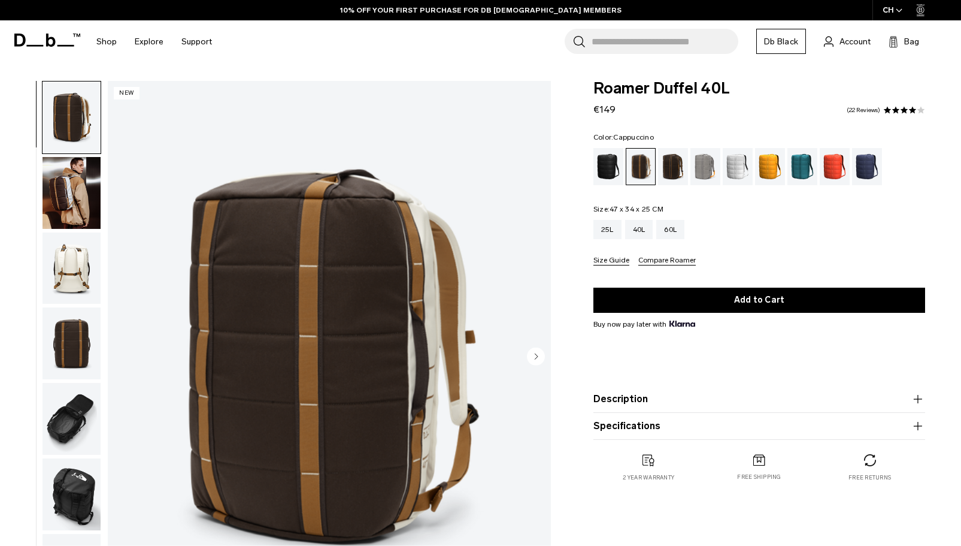
click at [81, 253] on img "button" at bounding box center [72, 268] width 58 height 72
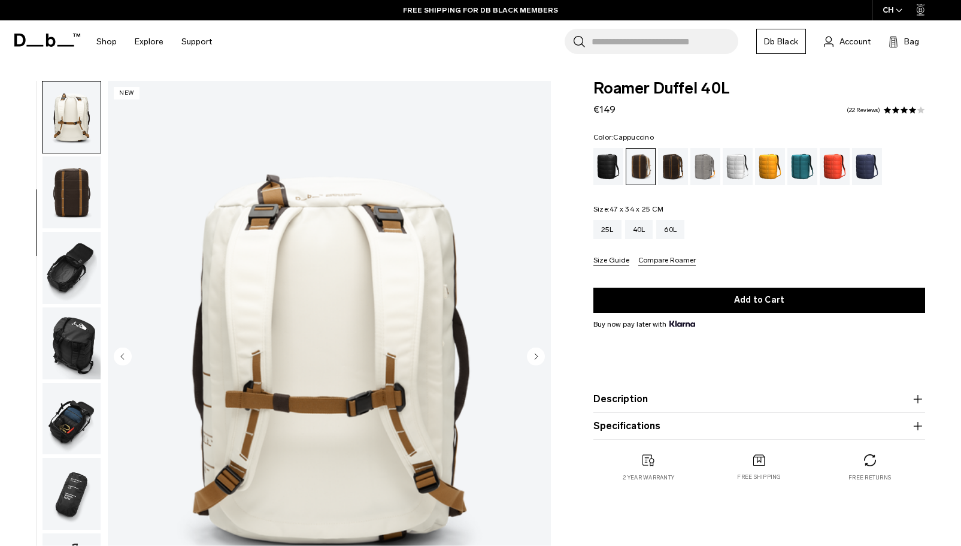
scroll to position [60, 0]
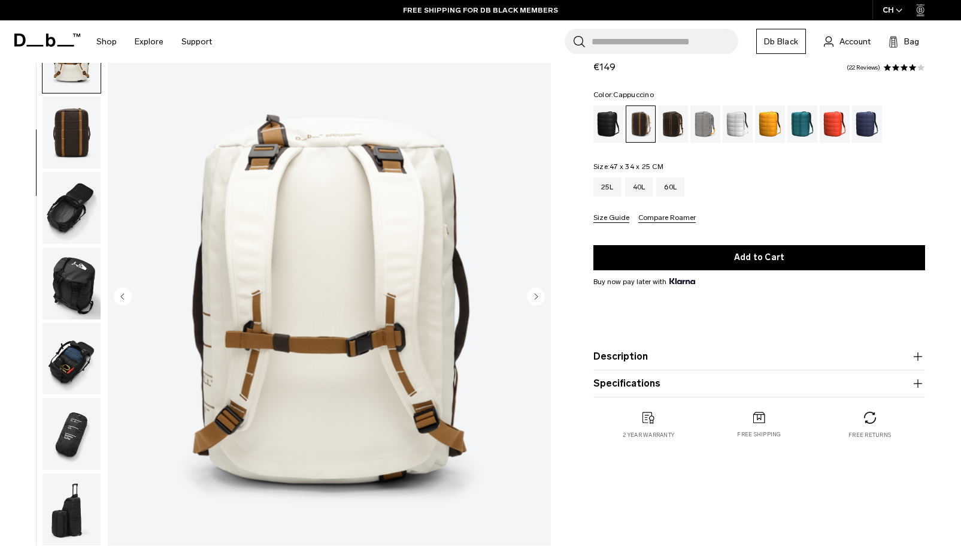
click at [83, 217] on img "button" at bounding box center [72, 208] width 58 height 72
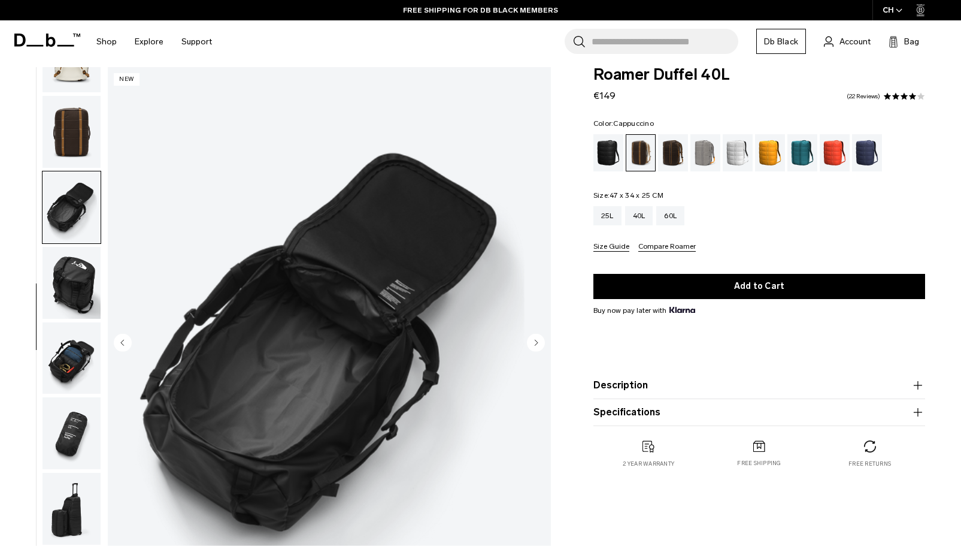
scroll to position [0, 0]
